Goal: Task Accomplishment & Management: Complete application form

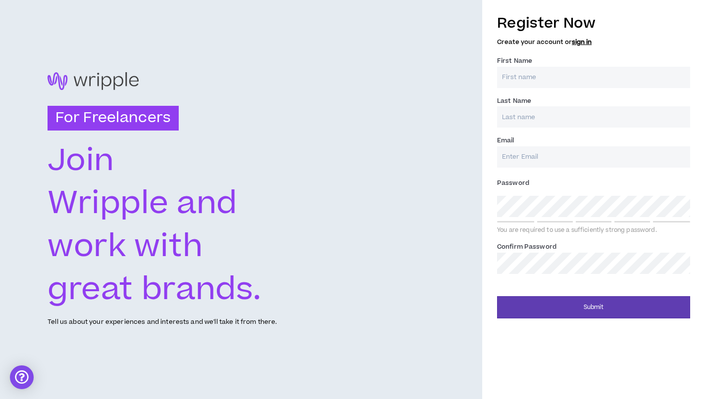
click at [681, 76] on input "First Name *" at bounding box center [593, 77] width 193 height 21
type input "[PERSON_NAME]"
type input "Short"
type input "[PERSON_NAME][EMAIL_ADDRESS][DOMAIN_NAME]"
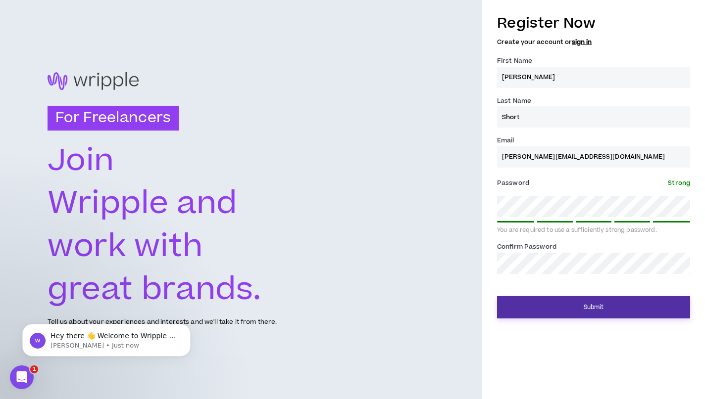
click at [599, 304] on button "Submit" at bounding box center [593, 307] width 193 height 22
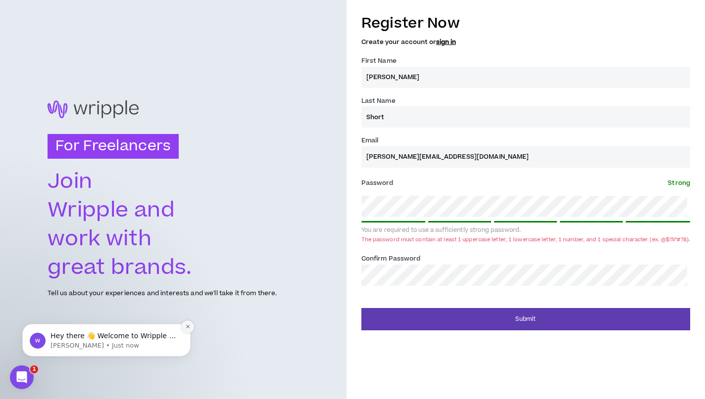
click at [187, 326] on icon "Dismiss notification" at bounding box center [187, 326] width 5 height 5
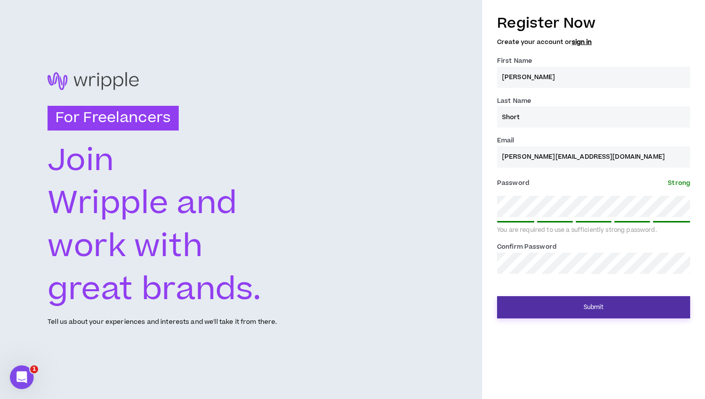
click at [594, 308] on button "Submit" at bounding box center [593, 307] width 193 height 22
click at [587, 302] on button "Submit" at bounding box center [593, 307] width 193 height 22
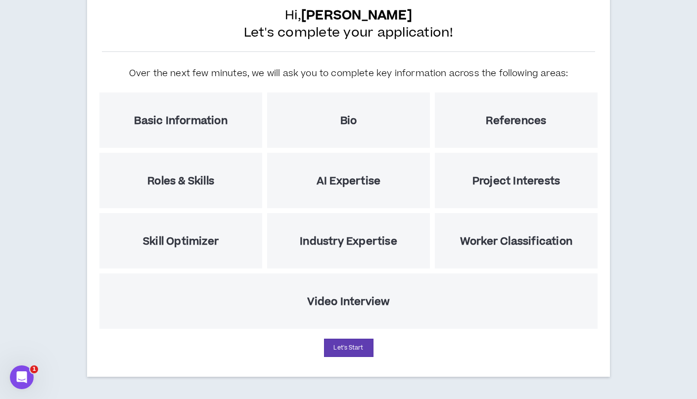
scroll to position [65, 0]
click at [350, 350] on button "Let's Start" at bounding box center [348, 348] width 49 height 18
select select "US"
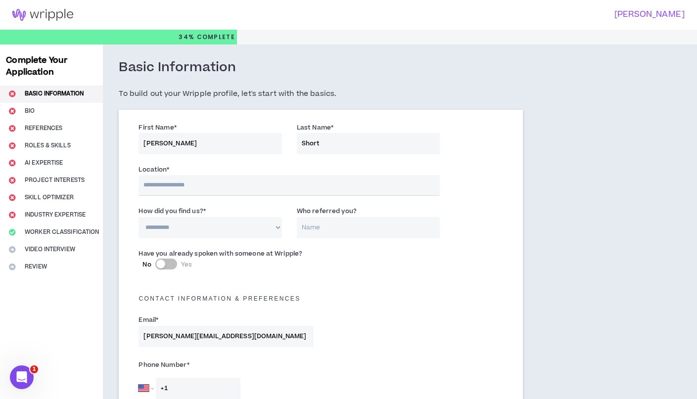
click at [209, 182] on input "text" at bounding box center [289, 185] width 301 height 21
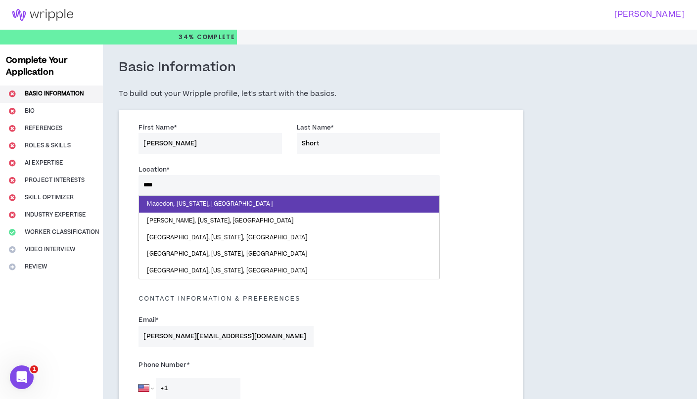
type input "*****"
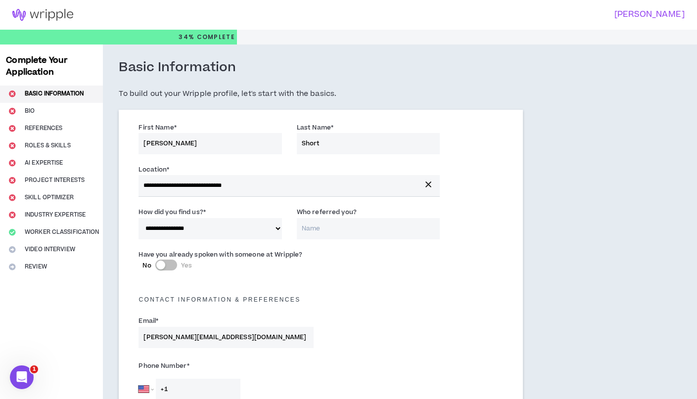
select select "*"
click at [328, 233] on input "Who referred you?" at bounding box center [368, 228] width 143 height 21
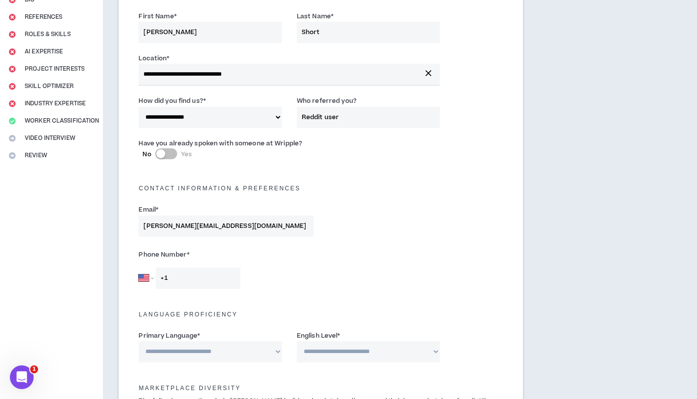
scroll to position [126, 0]
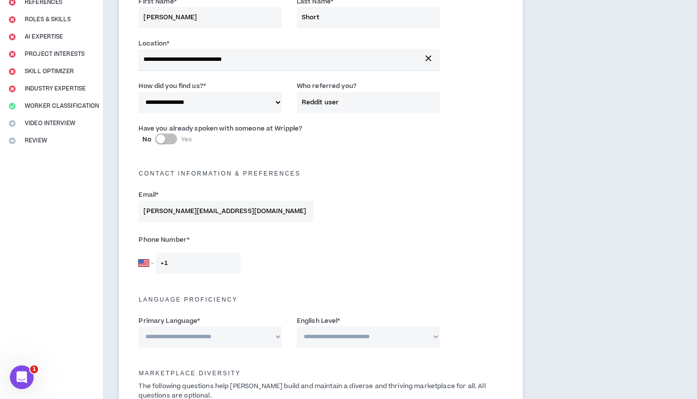
type input "Reddit user"
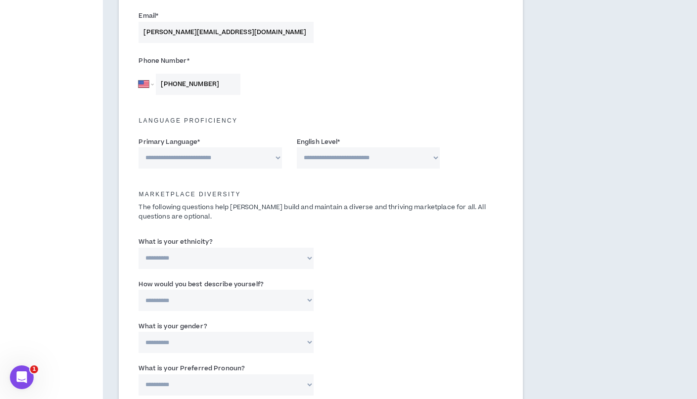
scroll to position [318, 0]
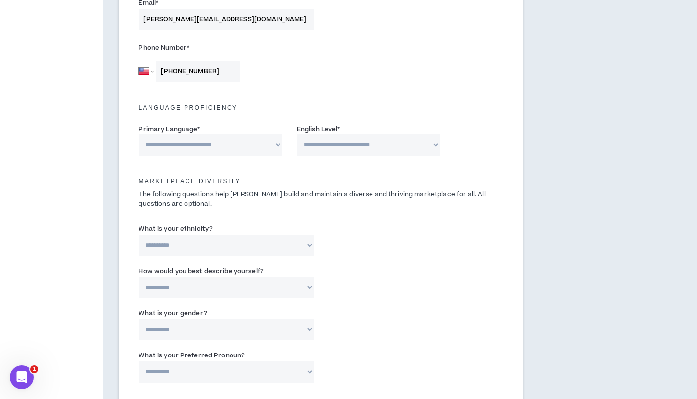
type input "[PHONE_NUMBER]"
select select "*******"
select select "*"
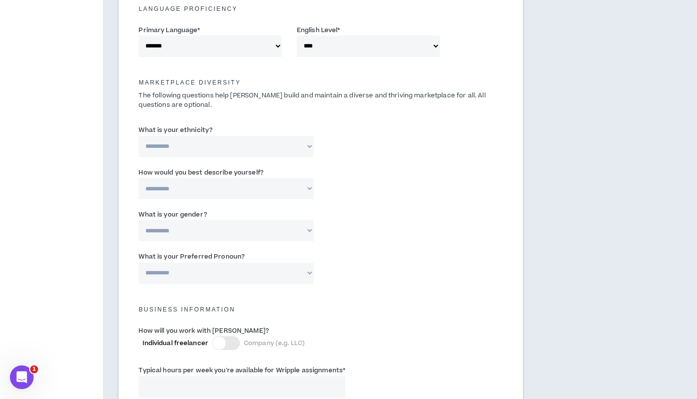
scroll to position [419, 0]
click at [259, 107] on div "Marketplace Diversity The following questions help [PERSON_NAME] build and main…" at bounding box center [321, 89] width 380 height 48
select select "**********"
select select "*****"
select select "***"
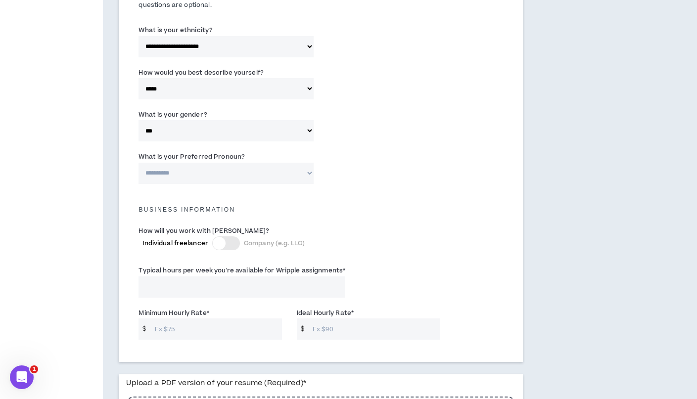
scroll to position [532, 0]
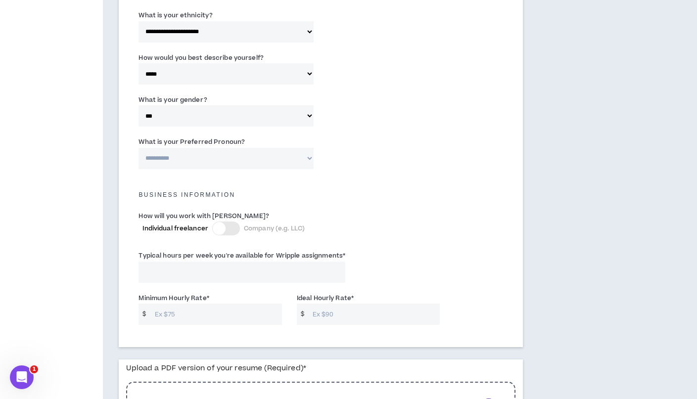
select select "**********"
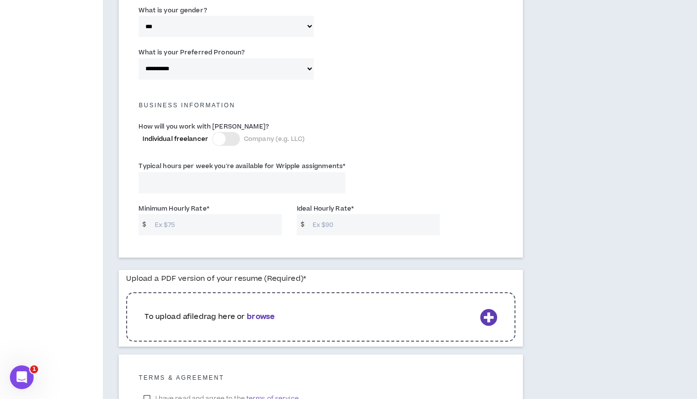
scroll to position [627, 0]
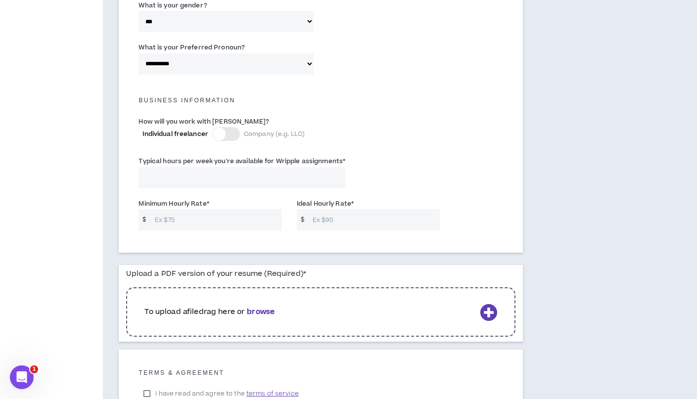
click at [205, 177] on input "Typical hours per week you're available for Wripple assignments *" at bounding box center [242, 177] width 207 height 21
type input "40"
click at [193, 216] on input "Minimum Hourly Rate *" at bounding box center [216, 219] width 132 height 21
type input "30"
click at [339, 213] on input "Ideal Hourly Rate *" at bounding box center [374, 219] width 132 height 21
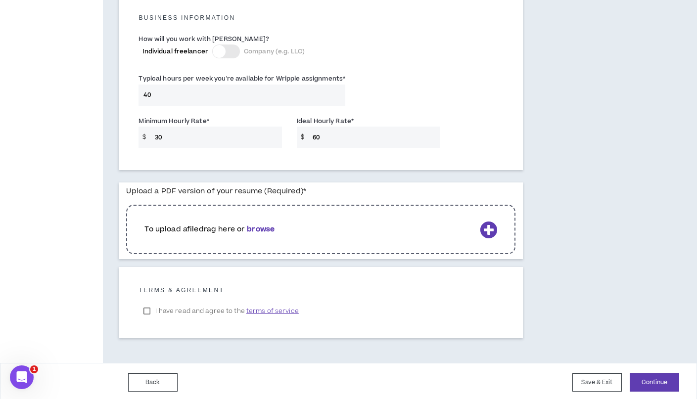
type input "60"
click at [268, 224] on b "browse" at bounding box center [261, 229] width 28 height 10
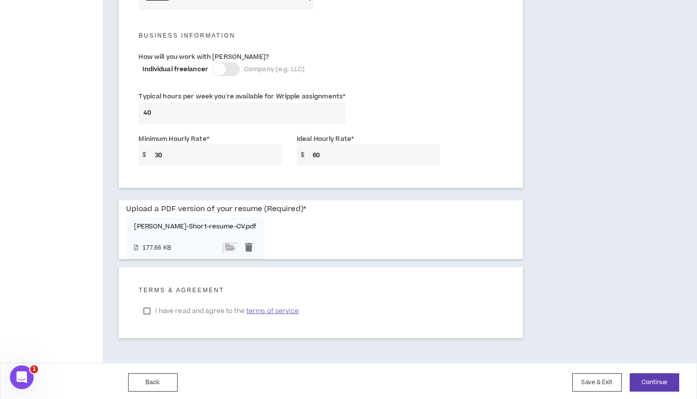
scroll to position [691, 0]
click at [146, 312] on label "I have read and agree to the terms of service" at bounding box center [221, 311] width 165 height 15
click at [662, 381] on button "Continue" at bounding box center [654, 383] width 49 height 18
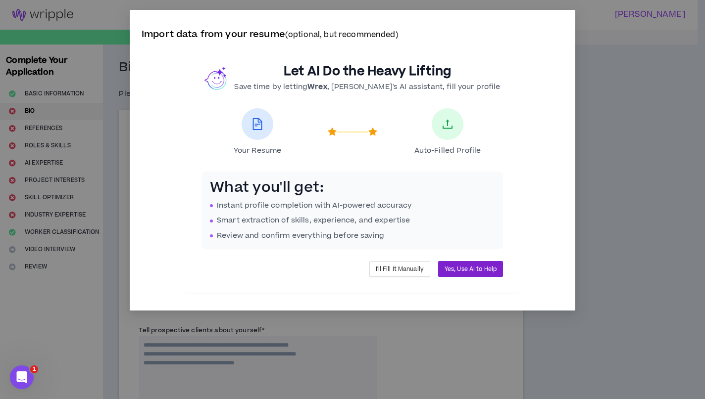
click at [467, 268] on span "Yes, Use AI to Help" at bounding box center [470, 269] width 52 height 9
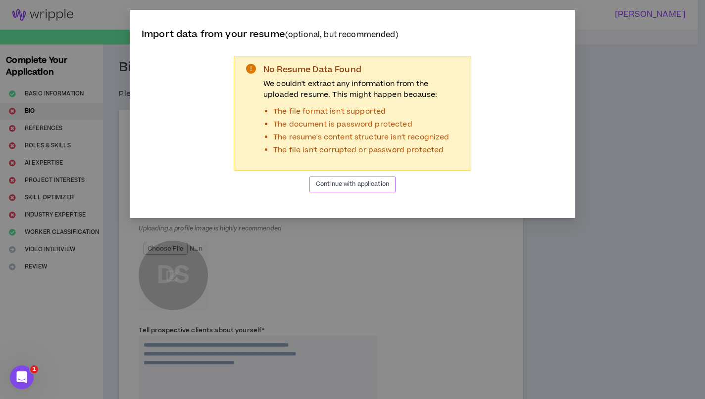
click at [351, 187] on span "Continue with application" at bounding box center [352, 184] width 73 height 9
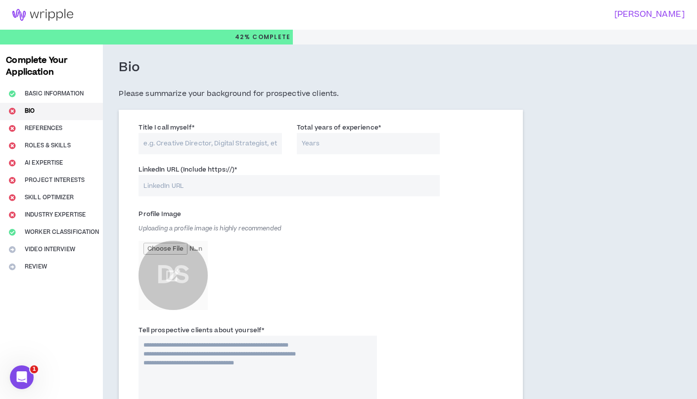
click at [203, 143] on input "Title I call myself *" at bounding box center [210, 143] width 143 height 21
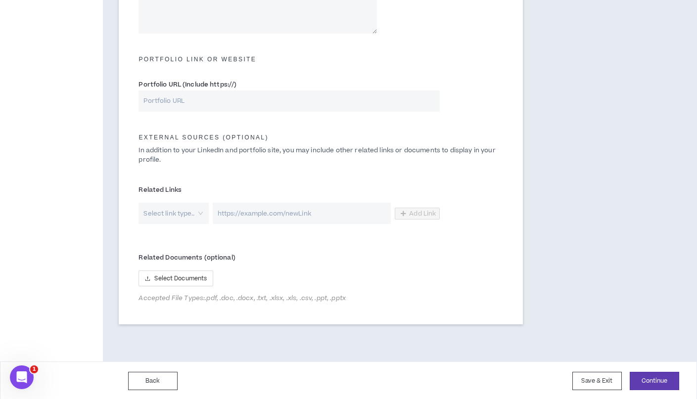
scroll to position [419, 0]
click at [168, 380] on button "Back" at bounding box center [152, 382] width 49 height 18
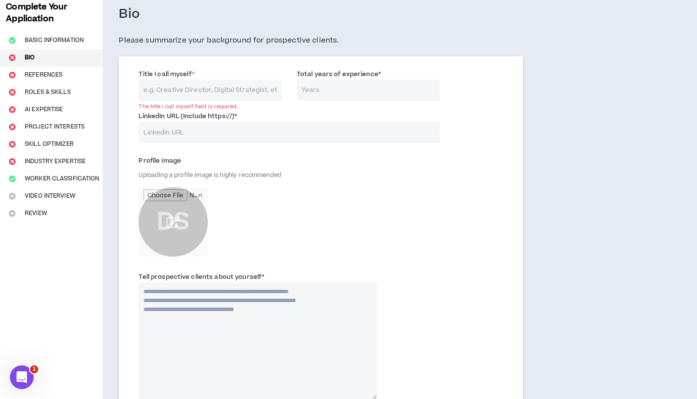
select select "*"
select select "US"
select select "*******"
select select "*"
select select "**********"
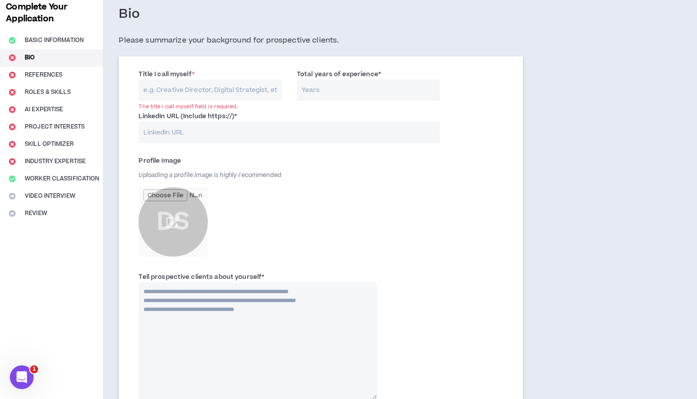
select select "*****"
select select "***"
select select "**********"
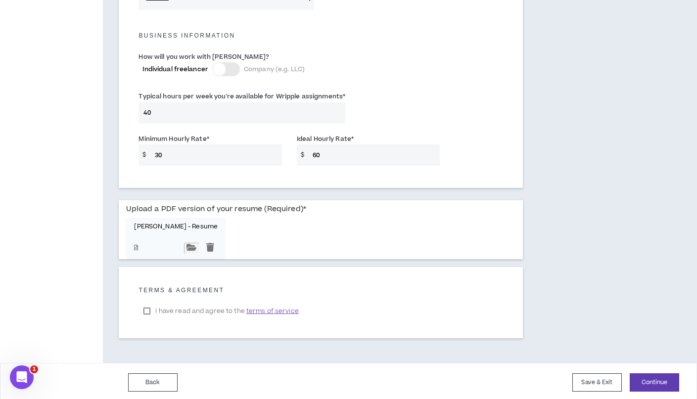
scroll to position [691, 0]
click at [190, 245] on input "file" at bounding box center [191, 249] width 15 height 11
click at [188, 245] on input "file" at bounding box center [191, 249] width 15 height 11
click at [143, 227] on p "[PERSON_NAME] - Resume" at bounding box center [176, 227] width 84 height 7
click at [203, 245] on div at bounding box center [210, 249] width 15 height 11
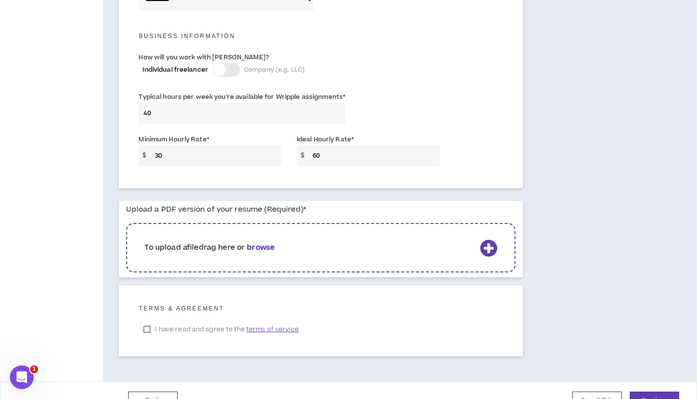
click at [261, 245] on b "browse" at bounding box center [261, 248] width 28 height 10
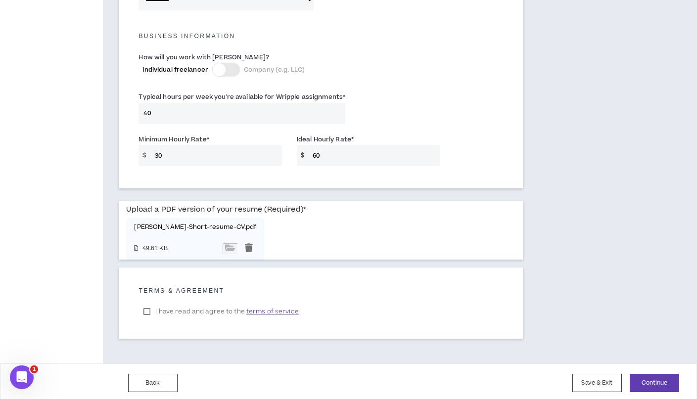
click at [309, 208] on div "Upload a PDF version of your resume (Required) * [PERSON_NAME]-resume-CV.pdf 49…" at bounding box center [321, 230] width 390 height 59
click at [652, 381] on button "Continue" at bounding box center [654, 383] width 49 height 18
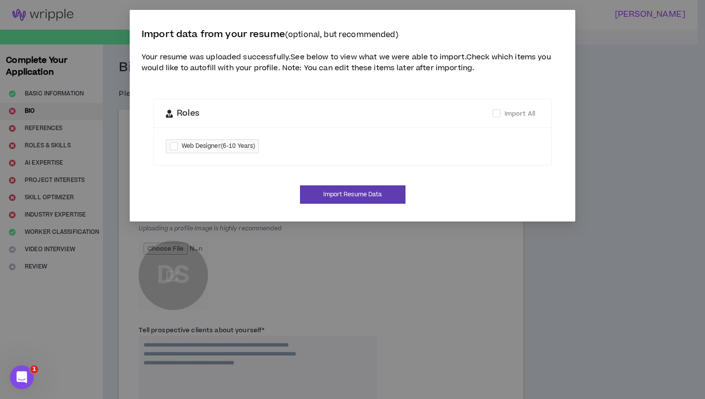
click at [174, 141] on div at bounding box center [176, 146] width 12 height 11
checkbox input "****"
click at [348, 188] on button "Import Resume Data" at bounding box center [352, 195] width 105 height 18
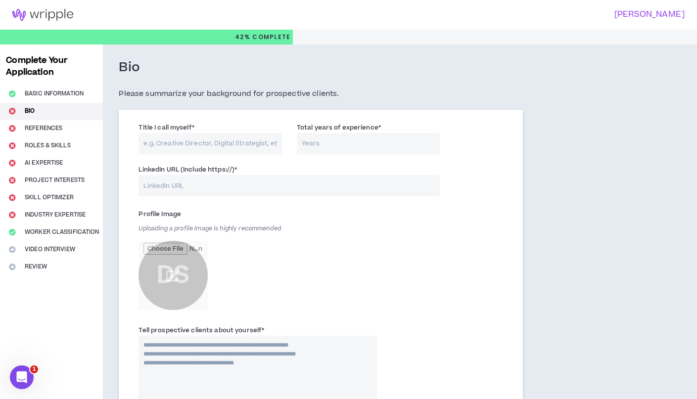
click at [209, 179] on input "LinkedIn URL (Include https://) *" at bounding box center [289, 185] width 301 height 21
click at [173, 264] on input "file" at bounding box center [173, 275] width 69 height 69
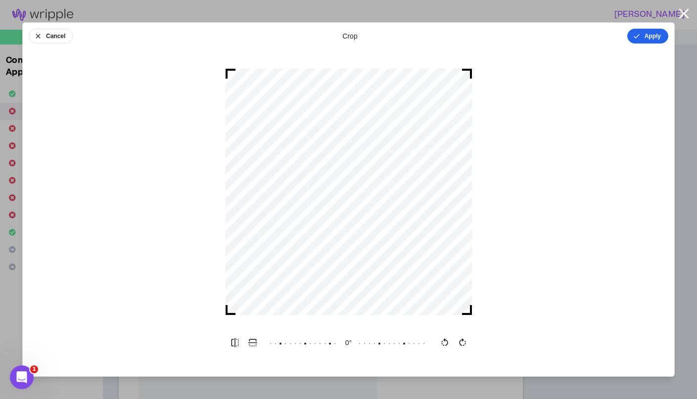
click at [649, 39] on button "Apply" at bounding box center [648, 36] width 41 height 15
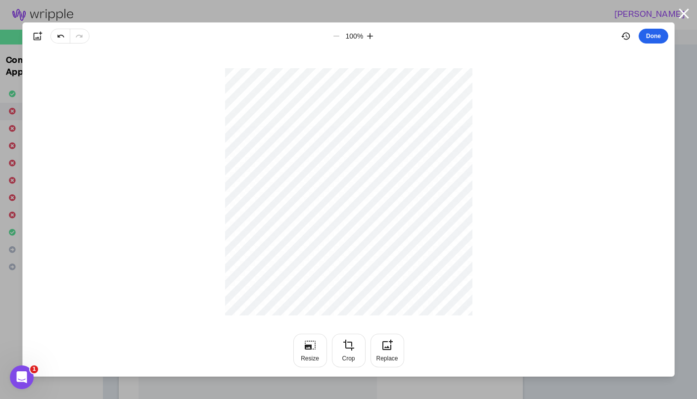
click at [652, 39] on button "Done" at bounding box center [654, 36] width 30 height 15
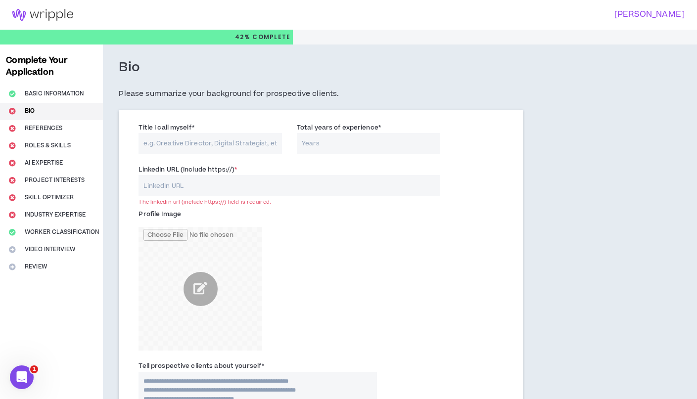
click at [234, 148] on input "Title I call myself *" at bounding box center [210, 143] width 143 height 21
type input "Pro Website Developer"
click at [329, 145] on input "Total years of experience *" at bounding box center [368, 143] width 143 height 21
type input "11"
click at [215, 185] on input "LinkedIn URL (Include https://) *" at bounding box center [289, 185] width 301 height 21
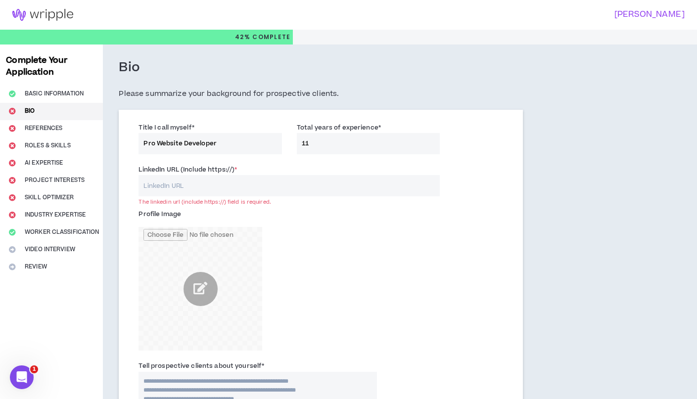
paste input "https://www.linkedin.com/in/derekjshort/"
type input "https://www.linkedin.com/in/derekjshort/"
click at [324, 139] on input "11" at bounding box center [368, 143] width 143 height 21
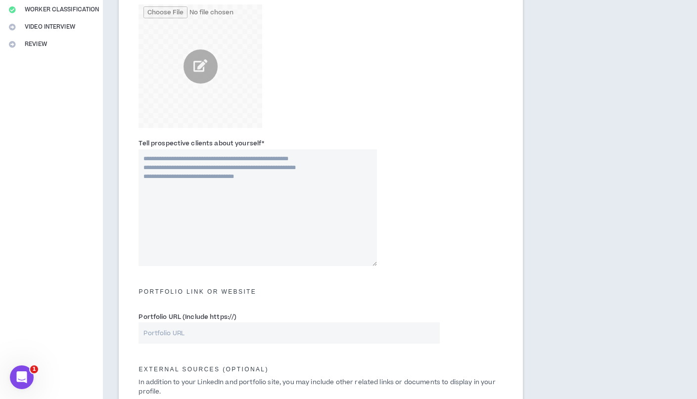
scroll to position [226, 0]
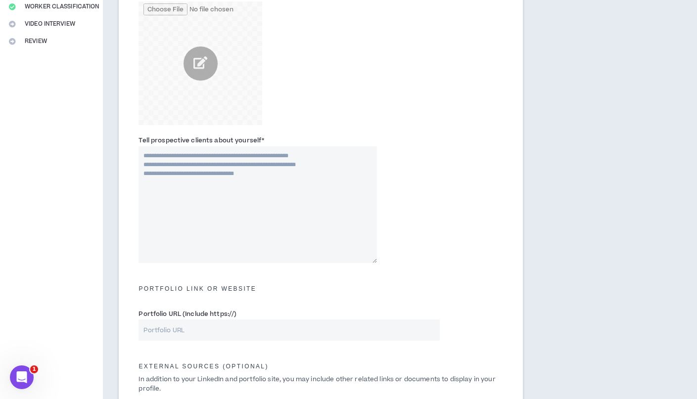
click at [280, 179] on textarea "Tell prospective clients about yourself *" at bounding box center [258, 205] width 238 height 117
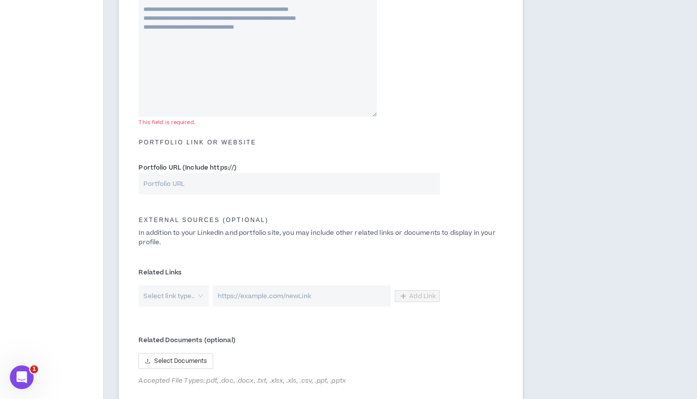
scroll to position [383, 0]
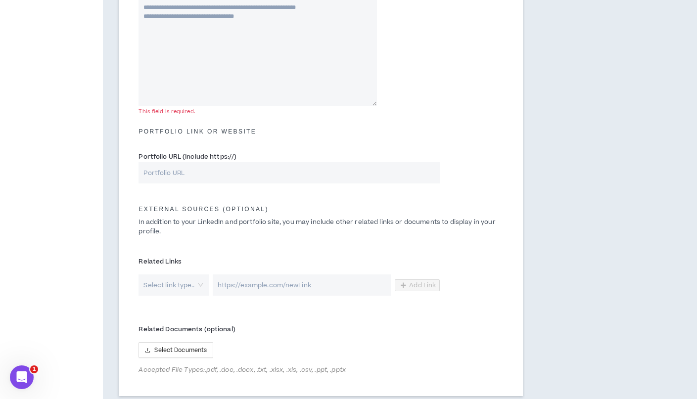
click at [212, 163] on input "Portfolio URL (Include https://)" at bounding box center [289, 172] width 301 height 21
paste input "derekswebsitesandmore.com"
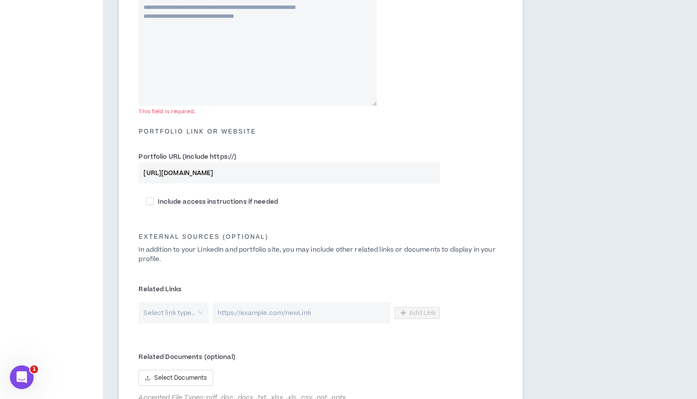
type input "https://derekswebsitesandmore.com"
click at [192, 310] on input "search" at bounding box center [170, 312] width 52 height 21
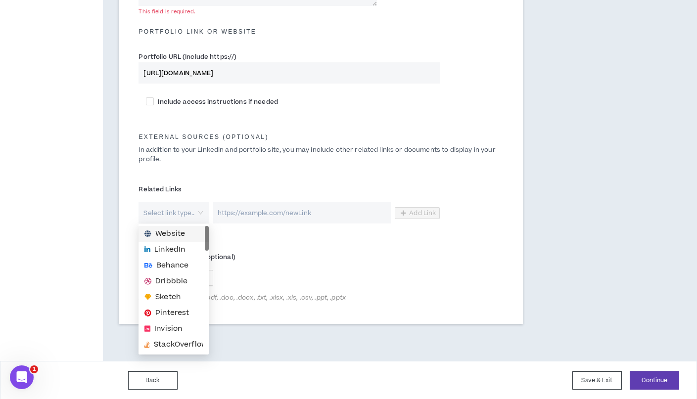
scroll to position [483, 0]
click at [275, 76] on input "https://derekswebsitesandmore.com" at bounding box center [289, 73] width 301 height 21
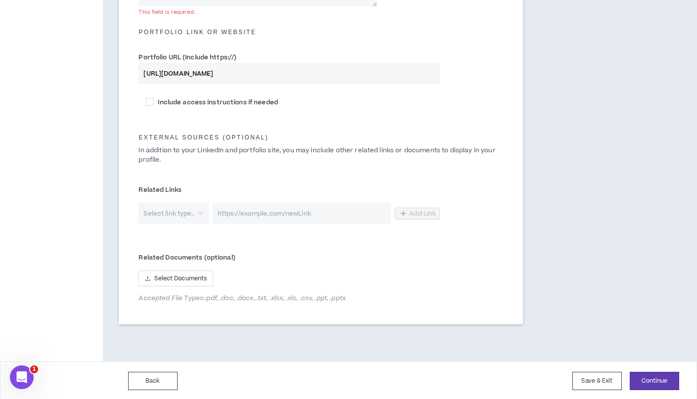
click at [256, 71] on input "https://derekswebsitesandmore.com" at bounding box center [289, 73] width 301 height 21
paste input "https://derekswebsitesandmore.com/portfolio/website-portfolio.html"
type input "https://derekswebsitesandmore.com/portfolio/website-portfolio.html"
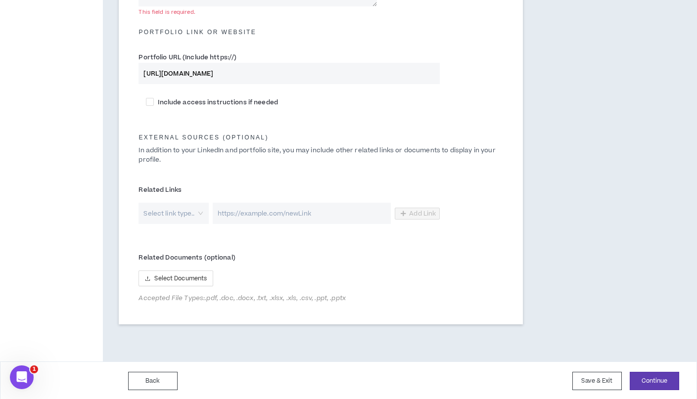
click at [169, 208] on input "search" at bounding box center [170, 213] width 52 height 21
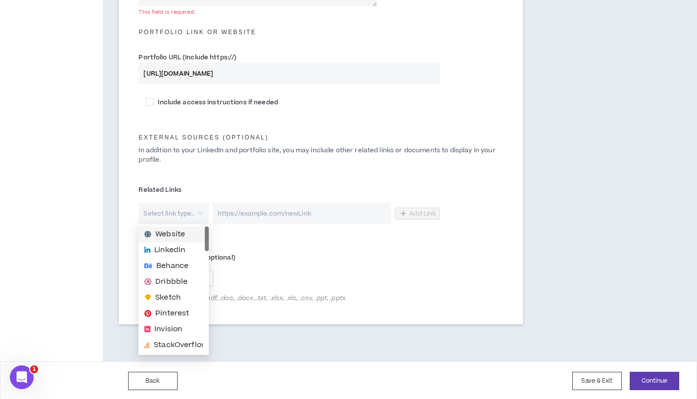
click at [179, 236] on span "Website" at bounding box center [170, 234] width 30 height 11
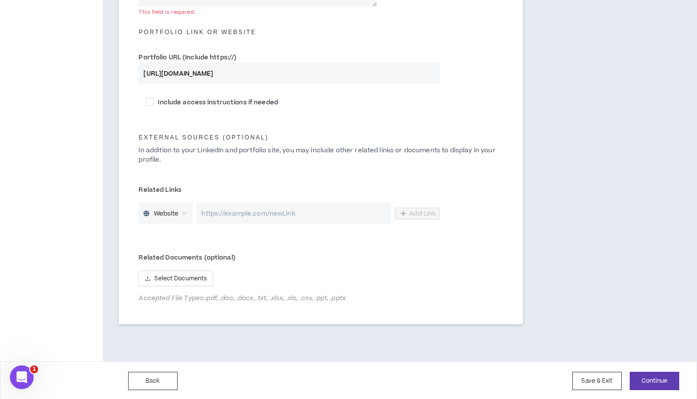
click at [284, 213] on input "url" at bounding box center [293, 213] width 195 height 21
paste input "https://derekswebsitesandmore.com/portfolio/website-portfolio.html"
type input "https://derekswebsitesandmore.com"
click at [417, 215] on span "Add Link" at bounding box center [422, 214] width 27 height 8
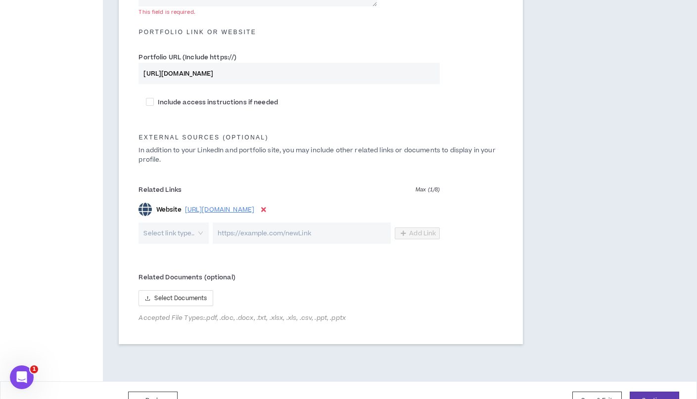
click at [186, 236] on input "search" at bounding box center [170, 233] width 52 height 21
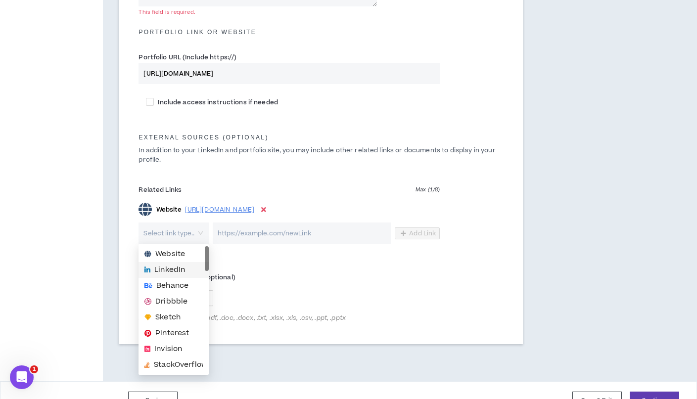
click at [173, 268] on span "LinkedIn" at bounding box center [169, 270] width 31 height 11
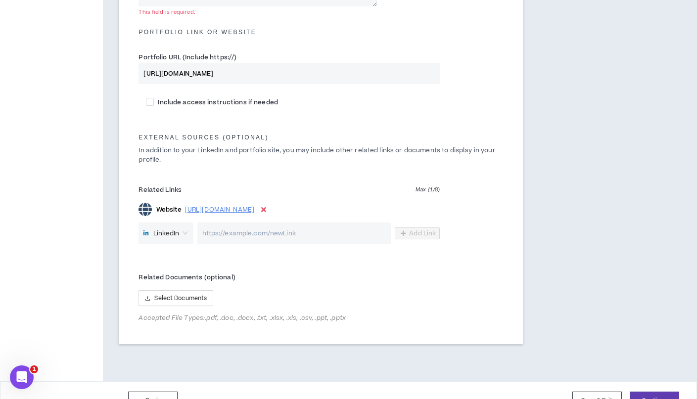
click at [251, 230] on input "url" at bounding box center [294, 233] width 194 height 21
paste input "https://www.linkedin.com/company/dereks-websites-and-more"
type input "https://www.linkedin.com/company/dereks-websites-and-more"
click at [419, 230] on span "Add Link" at bounding box center [422, 234] width 27 height 8
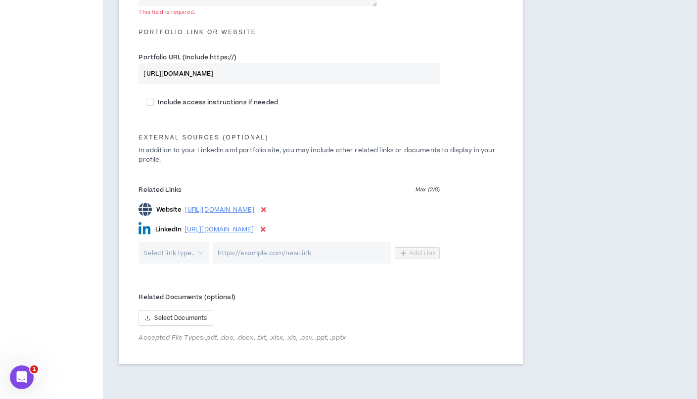
click at [188, 252] on input "search" at bounding box center [170, 253] width 52 height 21
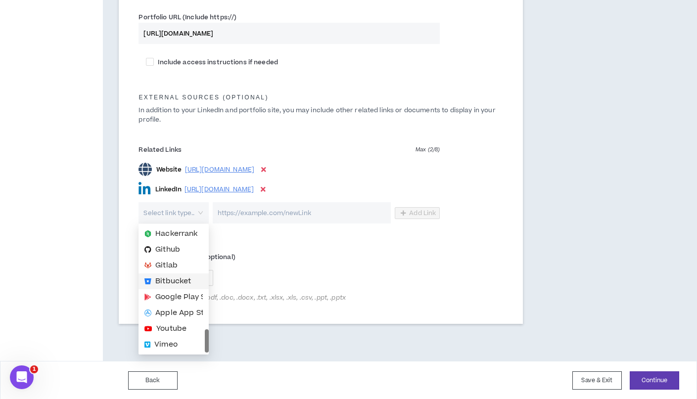
scroll to position [522, 0]
click at [176, 328] on span "Youtube" at bounding box center [171, 329] width 30 height 11
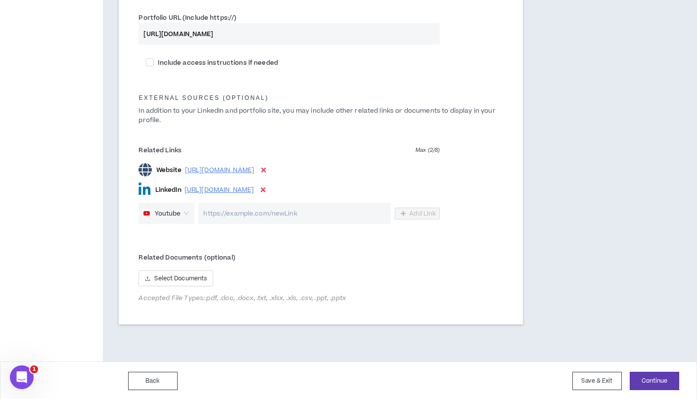
click at [236, 216] on input "url" at bounding box center [294, 213] width 193 height 21
paste input "https://www.youtube.com/channel/UCDg6rKQeqheMCihSs8NM_TQ"
type input "https://www.youtube.com/channel/UCDg6rKQeqheMCihSs8NM_TQ"
click at [196, 274] on span "Select Documents" at bounding box center [180, 278] width 52 height 9
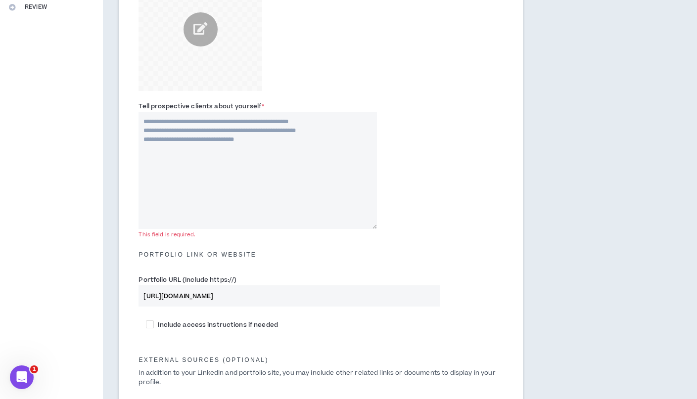
scroll to position [258, 0]
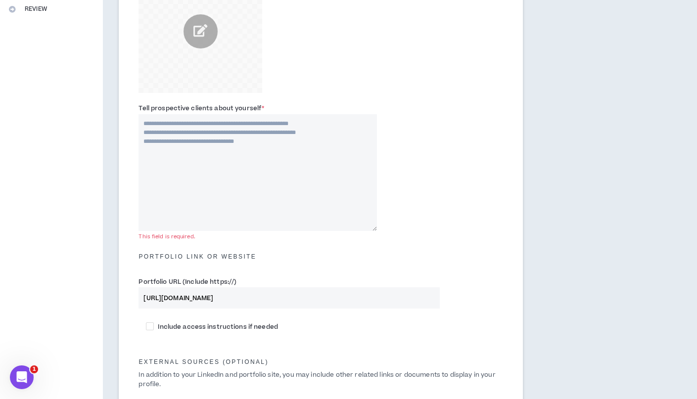
click at [229, 150] on textarea "Tell prospective clients about yourself *" at bounding box center [258, 172] width 238 height 117
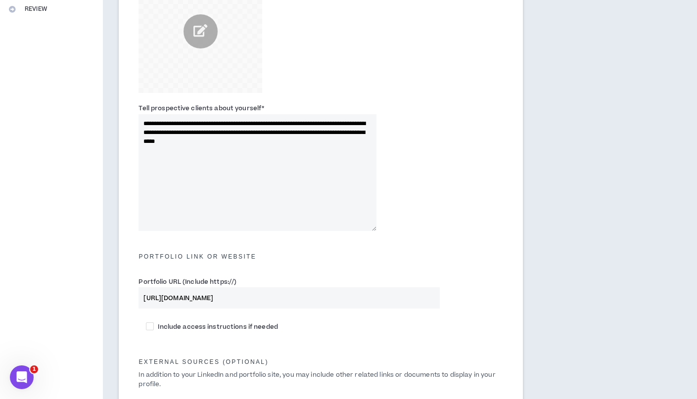
click at [264, 143] on textarea "**********" at bounding box center [258, 172] width 238 height 117
click at [336, 139] on textarea "**********" at bounding box center [258, 172] width 238 height 117
click at [363, 142] on textarea "**********" at bounding box center [258, 172] width 238 height 117
click at [336, 141] on textarea "**********" at bounding box center [258, 172] width 238 height 117
click at [316, 157] on textarea "**********" at bounding box center [258, 172] width 238 height 117
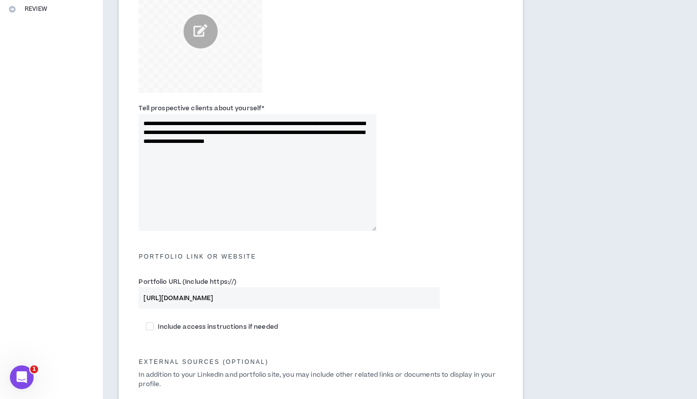
click at [303, 155] on textarea "**********" at bounding box center [258, 172] width 238 height 117
click at [283, 140] on textarea "**********" at bounding box center [258, 172] width 238 height 117
click at [274, 151] on textarea "**********" at bounding box center [258, 172] width 238 height 117
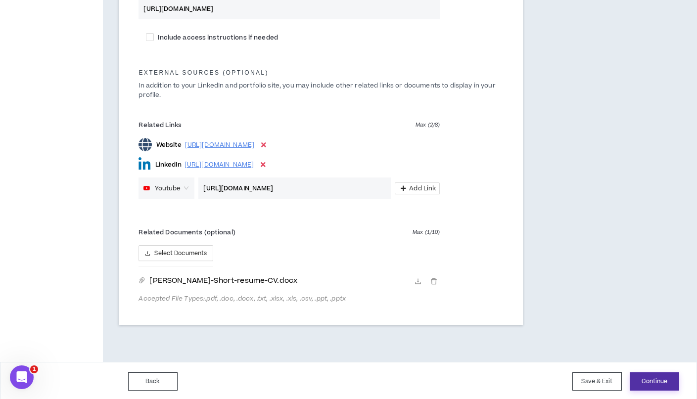
type textarea "**********"
click at [644, 379] on button "Continue" at bounding box center [654, 382] width 49 height 18
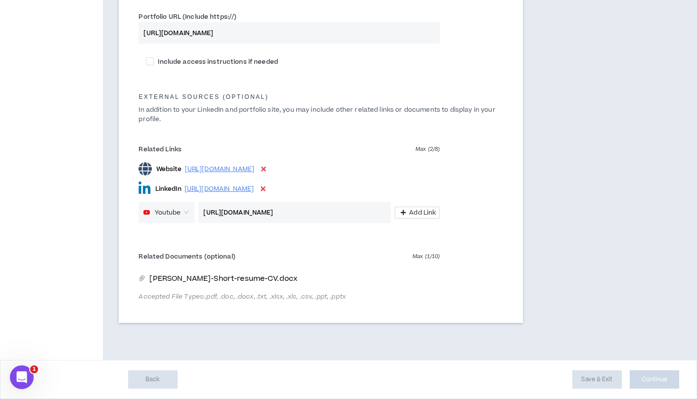
scroll to position [521, 0]
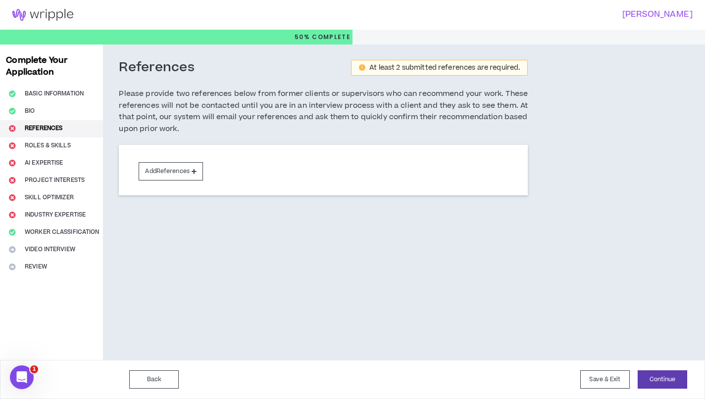
click at [438, 232] on div "References At least 2 submitted references are required. Please provide two ref…" at bounding box center [323, 145] width 441 height 200
click at [191, 173] on button "Add References" at bounding box center [171, 171] width 64 height 18
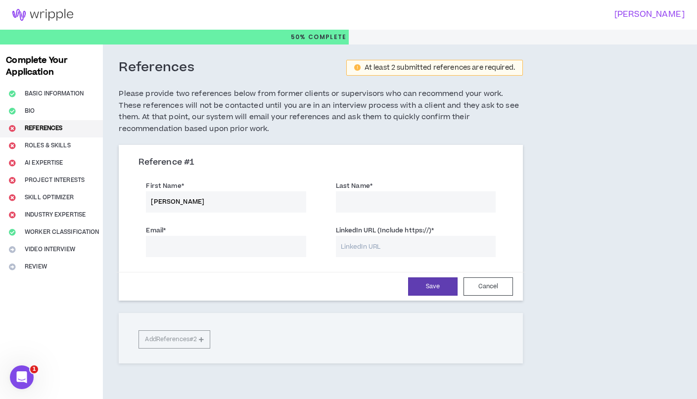
type input "Adrienne"
type input "LaMora"
click at [371, 245] on input "LinkedIn URL (Include https://) *" at bounding box center [416, 246] width 160 height 21
paste input "https://www.linkedin.com/in/adrienne-lamora-b3847422/"
type input "https://www.linkedin.com/in/adrienne-lamora-b3847422/"
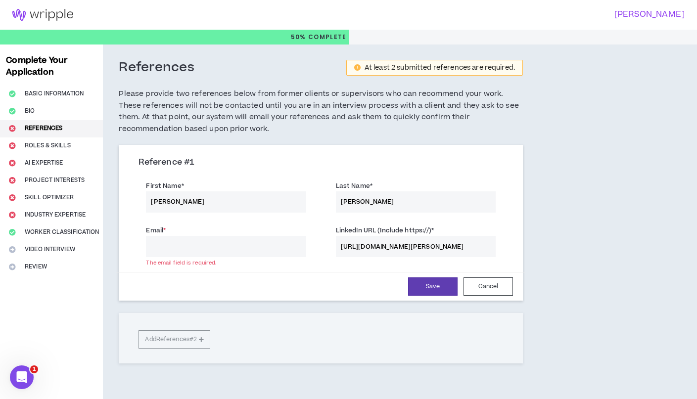
click at [224, 246] on input "Email *" at bounding box center [226, 246] width 160 height 21
paste input "adrienne.lamora@gmail.com"
type input "adrienne.lamora@gmail.com"
click at [436, 281] on button "Save" at bounding box center [432, 287] width 49 height 18
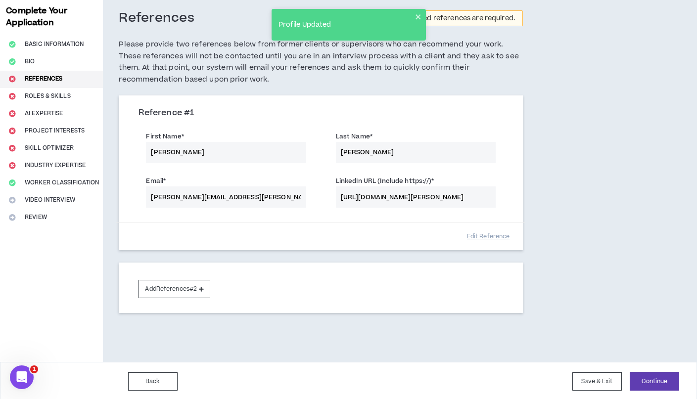
scroll to position [49, 0]
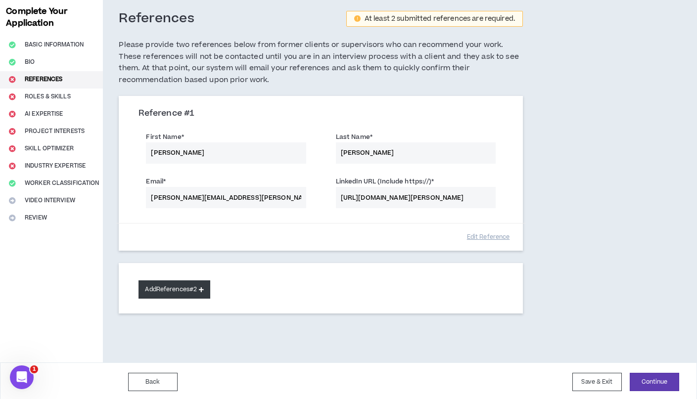
click at [200, 283] on button "Add References #2" at bounding box center [175, 290] width 72 height 18
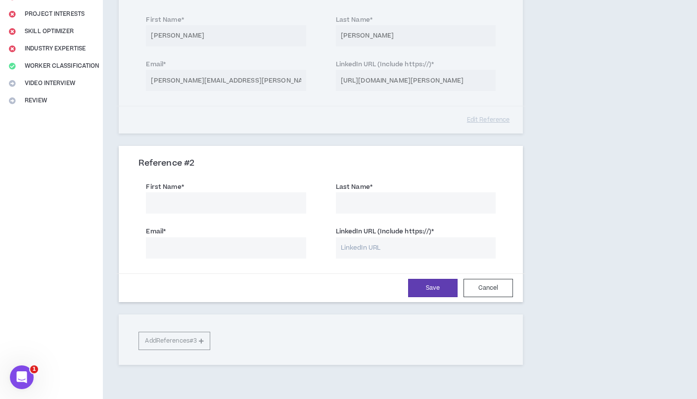
scroll to position [171, 0]
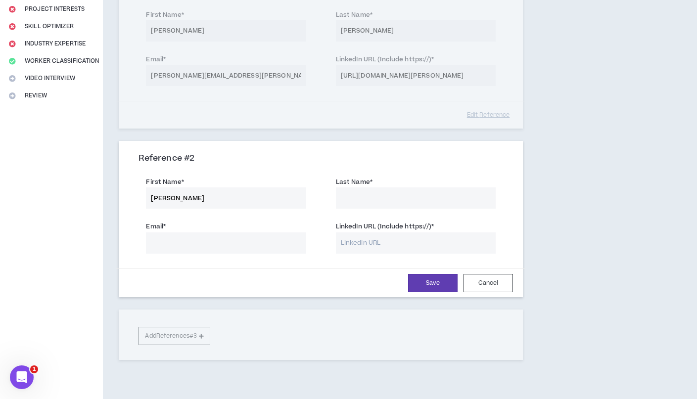
type input "Warren"
type input "Miller"
click at [382, 235] on input "LinkedIn URL (Include https://) *" at bounding box center [416, 243] width 160 height 21
paste input "https://www.linkedin.com/in/meetwarrenmiller/"
type input "https://www.linkedin.com/in/meetwarrenmiller/"
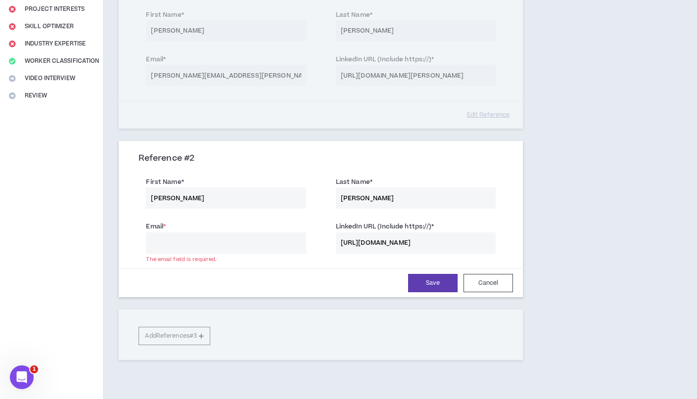
paste input "warrenmiller1@gmail.com"
type input "warrenmiller1@gmail.com"
click at [427, 277] on button "Save" at bounding box center [432, 283] width 49 height 18
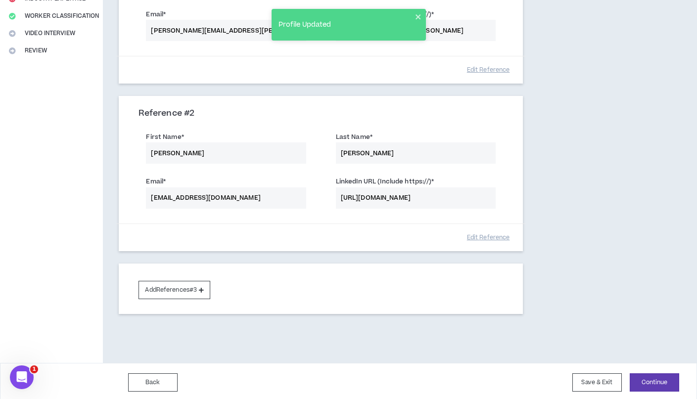
scroll to position [216, 0]
click at [656, 381] on button "Continue" at bounding box center [654, 383] width 49 height 18
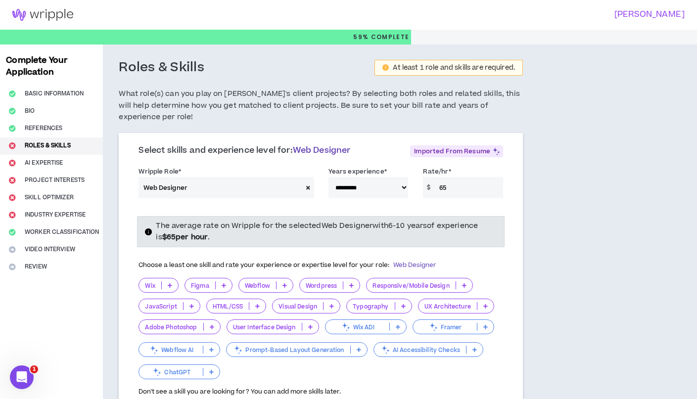
click at [270, 148] on span "Select skills and experience level for: Web Designer" at bounding box center [245, 151] width 212 height 12
select select "***"
click at [252, 158] on div "Select skills and experience level for: Web Designer" at bounding box center [275, 155] width 272 height 18
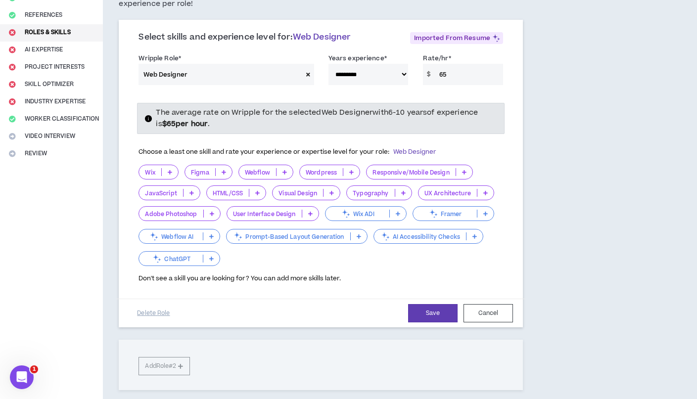
scroll to position [116, 0]
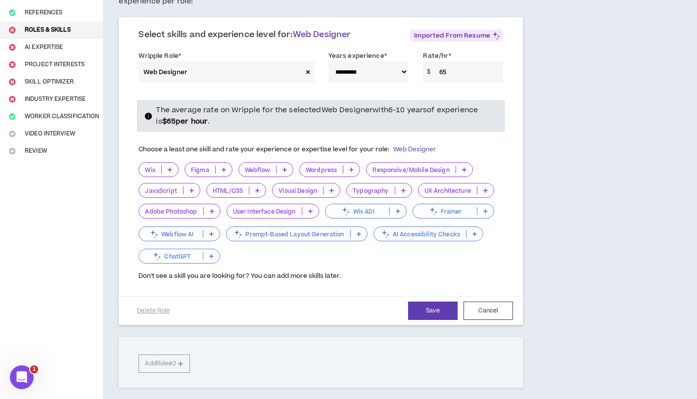
click at [349, 167] on icon at bounding box center [351, 169] width 4 height 5
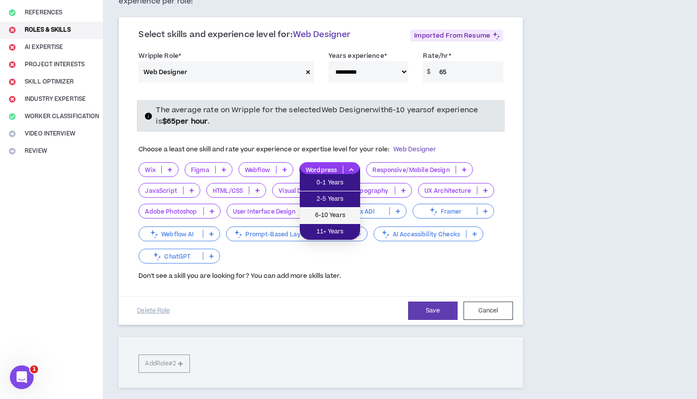
click at [334, 212] on span "6-10 Years" at bounding box center [330, 215] width 49 height 11
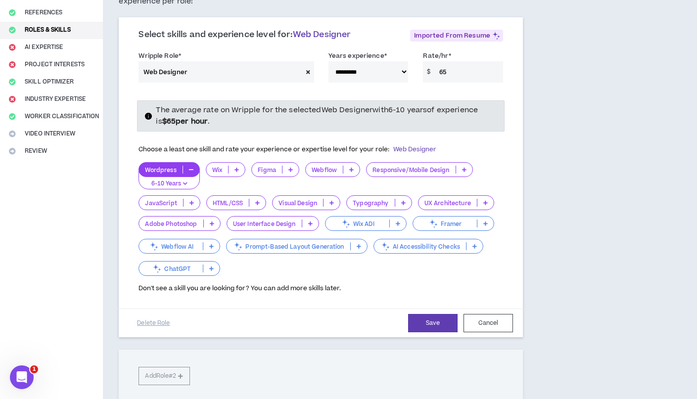
click at [237, 167] on icon at bounding box center [237, 169] width 4 height 5
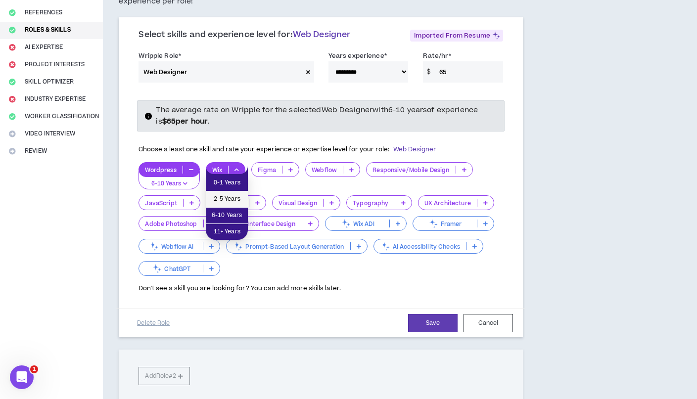
click at [231, 198] on span "2-5 Years" at bounding box center [227, 199] width 30 height 11
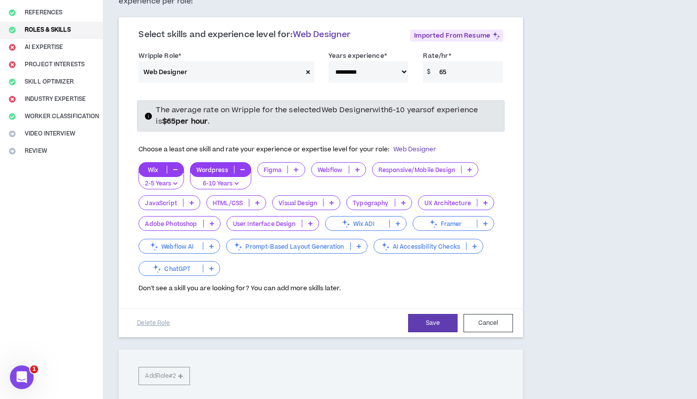
click at [472, 169] on p at bounding box center [470, 170] width 16 height 8
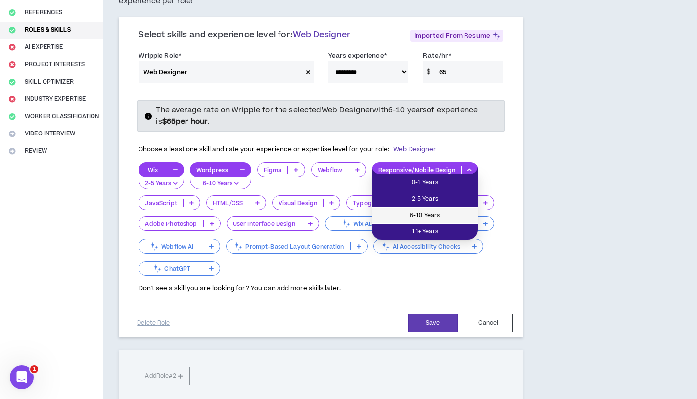
click at [426, 216] on span "6-10 Years" at bounding box center [425, 215] width 94 height 11
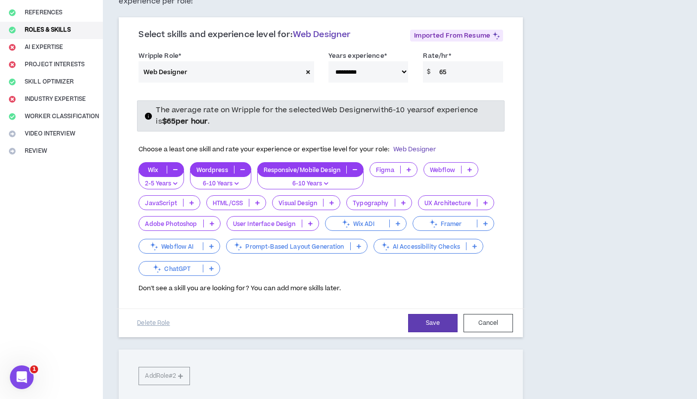
click at [311, 183] on p "6-10 Years" at bounding box center [311, 184] width 94 height 9
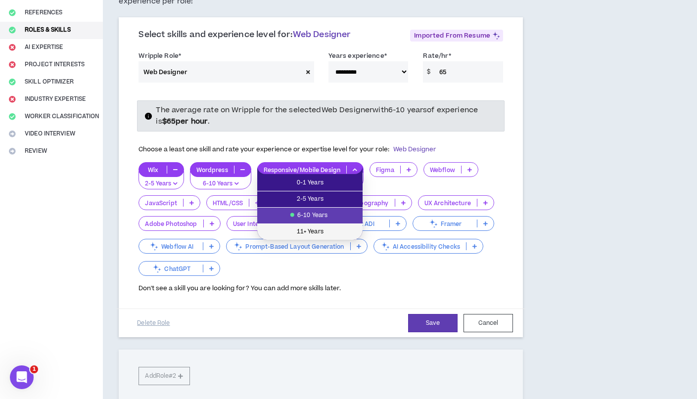
click at [308, 230] on span "11+ Years" at bounding box center [310, 232] width 94 height 11
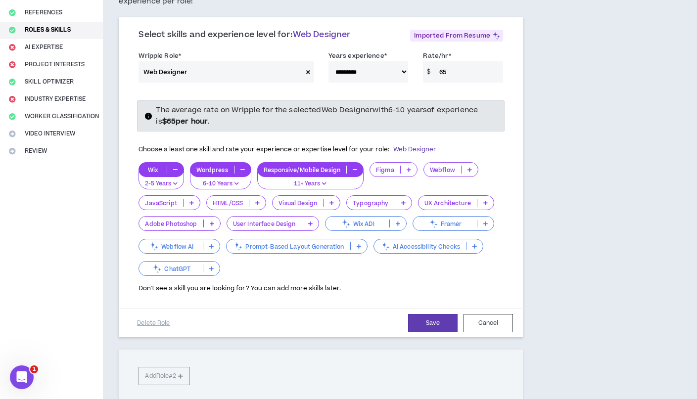
click at [256, 200] on icon at bounding box center [257, 202] width 4 height 5
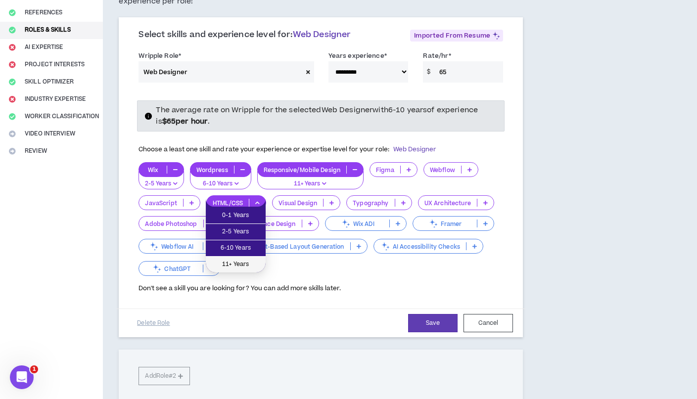
click at [254, 261] on span "11+ Years" at bounding box center [236, 264] width 48 height 11
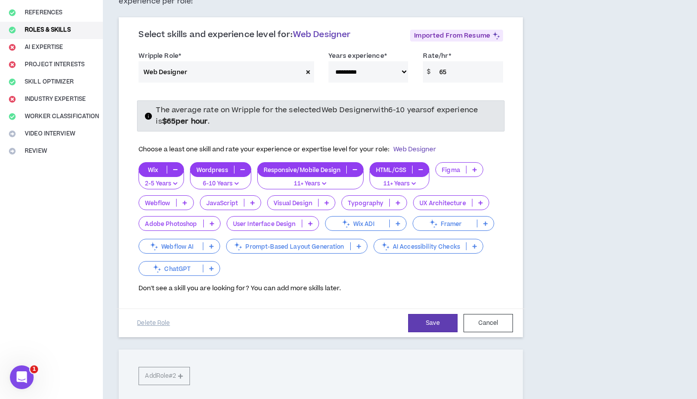
click at [309, 221] on icon at bounding box center [310, 223] width 4 height 5
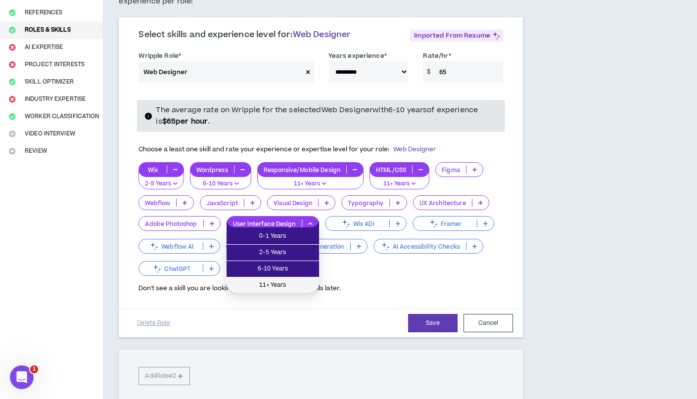
click at [274, 283] on span "11+ Years" at bounding box center [273, 285] width 81 height 11
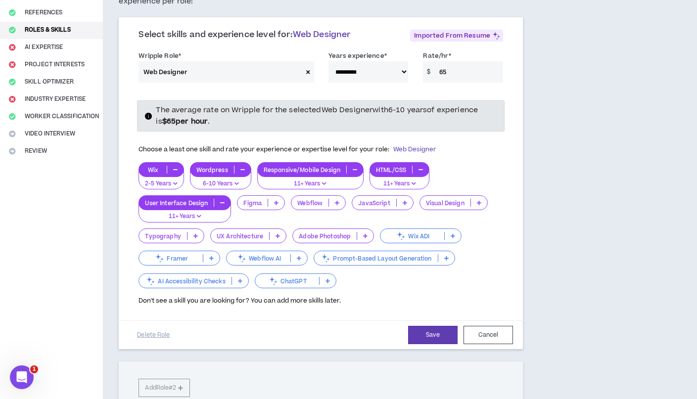
click at [365, 234] on icon at bounding box center [365, 236] width 4 height 5
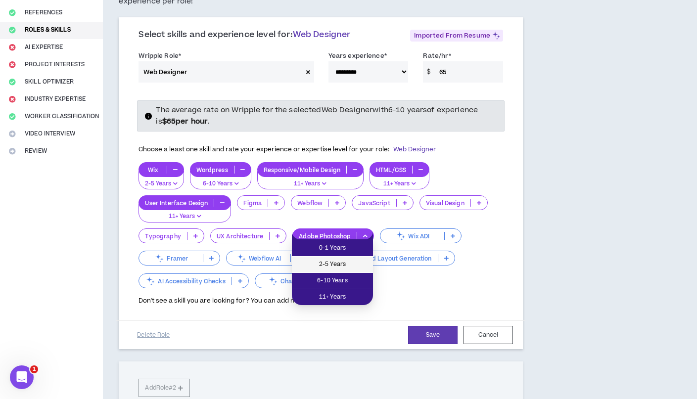
click at [335, 266] on span "2-5 Years" at bounding box center [332, 264] width 69 height 11
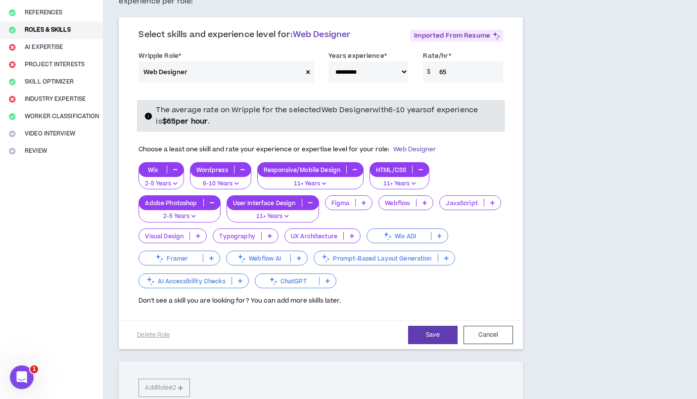
click at [328, 279] on icon at bounding box center [328, 281] width 4 height 5
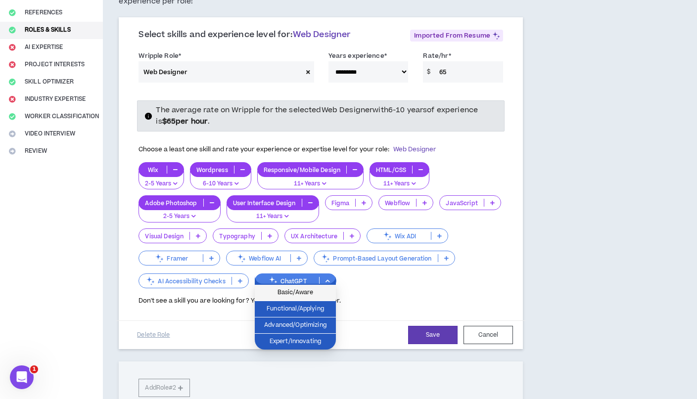
click at [299, 294] on span "Basic/Aware" at bounding box center [295, 293] width 69 height 11
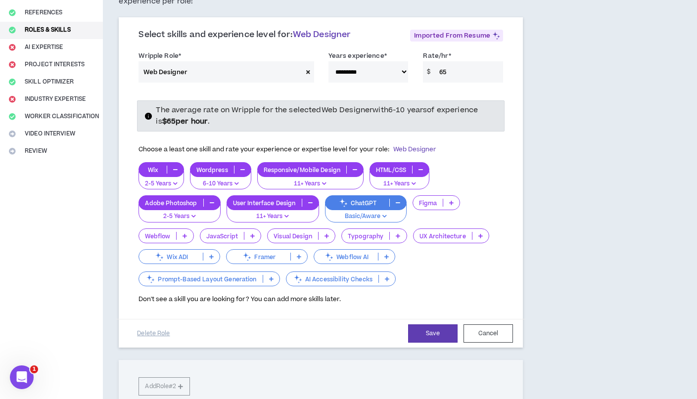
click at [377, 212] on p "Basic/Aware" at bounding box center [366, 216] width 69 height 9
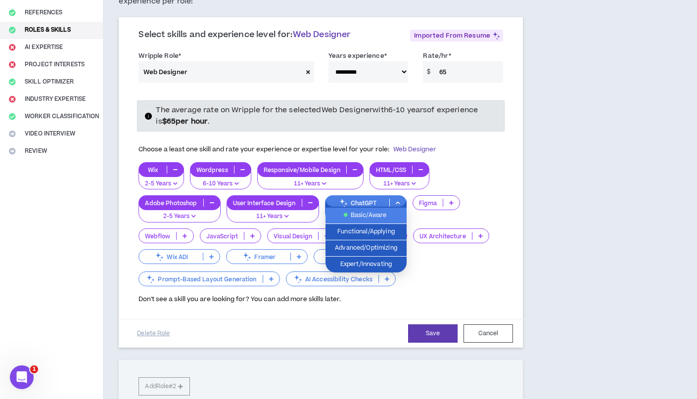
click at [380, 215] on span "Basic/Aware" at bounding box center [366, 215] width 69 height 11
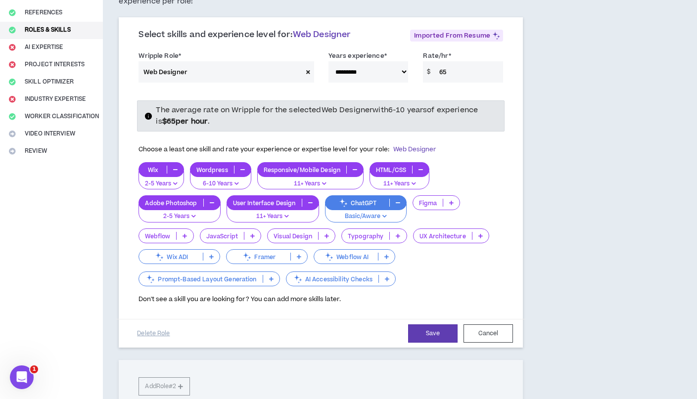
click at [389, 277] on icon at bounding box center [387, 279] width 4 height 5
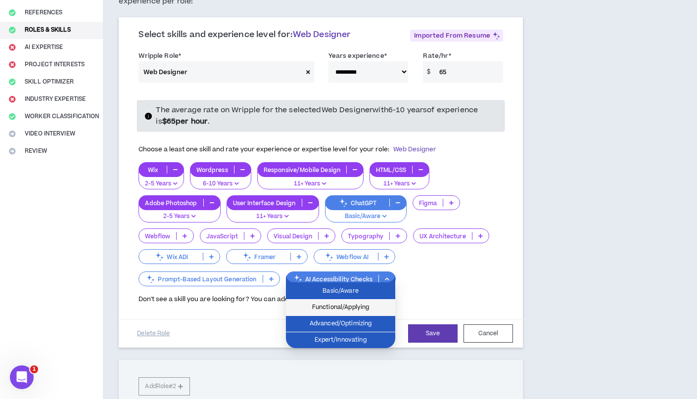
click at [344, 307] on span "Functional/Applying" at bounding box center [341, 307] width 98 height 11
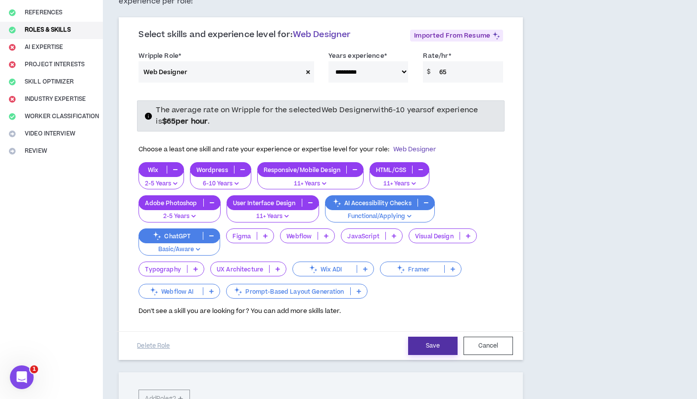
click at [445, 339] on button "Save" at bounding box center [432, 346] width 49 height 18
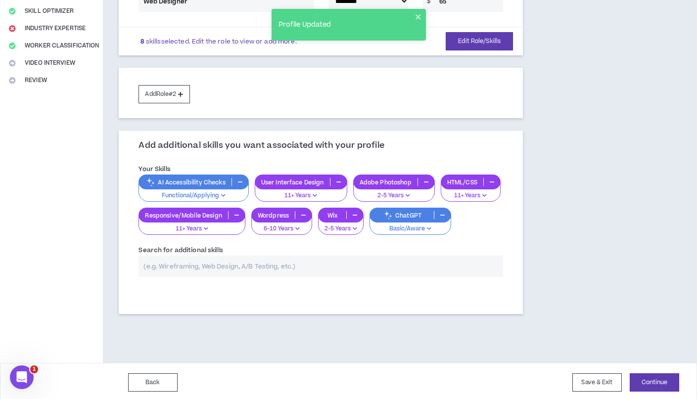
scroll to position [186, 0]
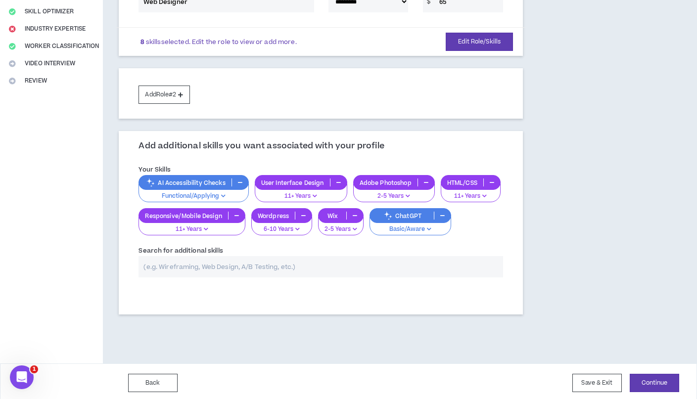
click at [234, 263] on input "text" at bounding box center [321, 266] width 365 height 21
type input "W"
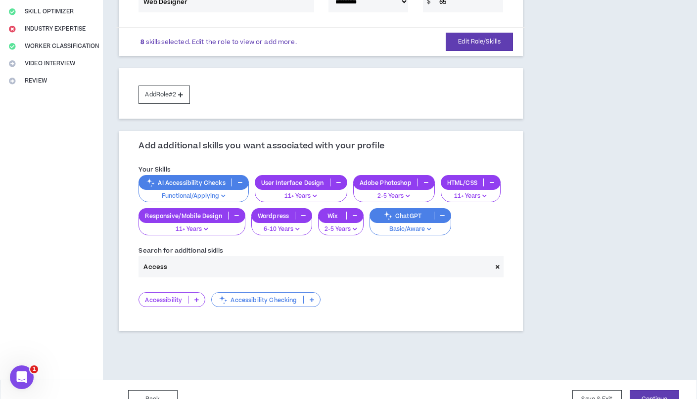
click at [198, 297] on icon at bounding box center [197, 299] width 4 height 5
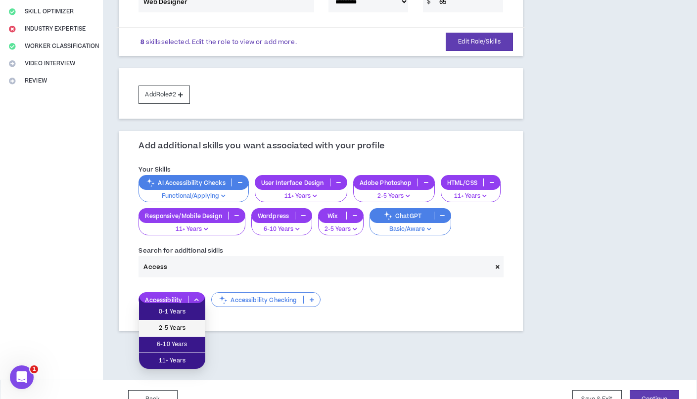
click at [180, 333] on span "2-5 Years" at bounding box center [172, 328] width 54 height 11
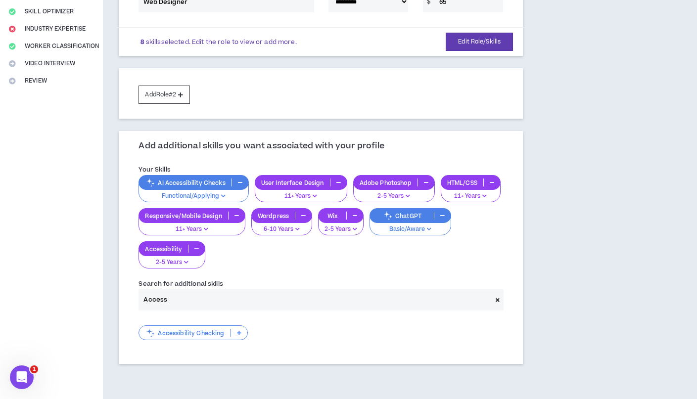
click at [238, 331] on icon at bounding box center [239, 333] width 4 height 5
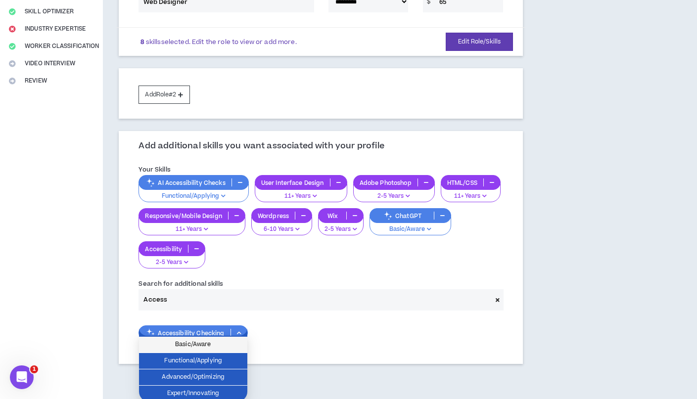
click at [205, 343] on span "Basic/Aware" at bounding box center [193, 345] width 97 height 11
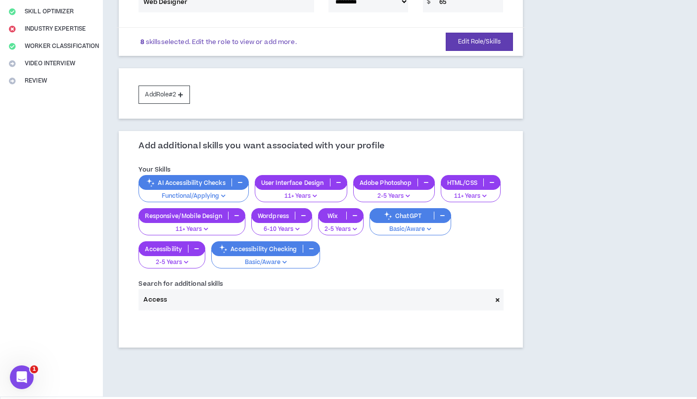
click at [242, 180] on icon "button" at bounding box center [240, 182] width 4 height 5
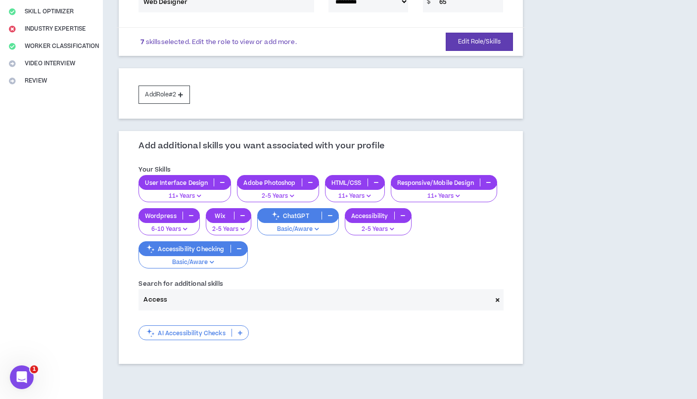
click at [224, 295] on input "Access" at bounding box center [315, 300] width 353 height 21
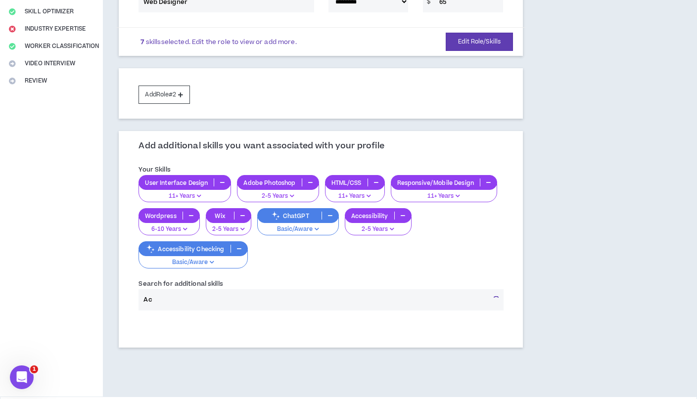
type input "A"
click at [186, 297] on input "WordPress" at bounding box center [315, 300] width 353 height 21
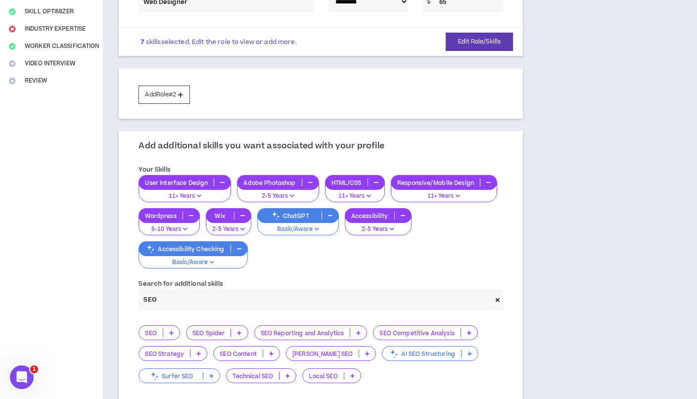
type input "SEO"
click at [173, 331] on icon at bounding box center [171, 333] width 4 height 5
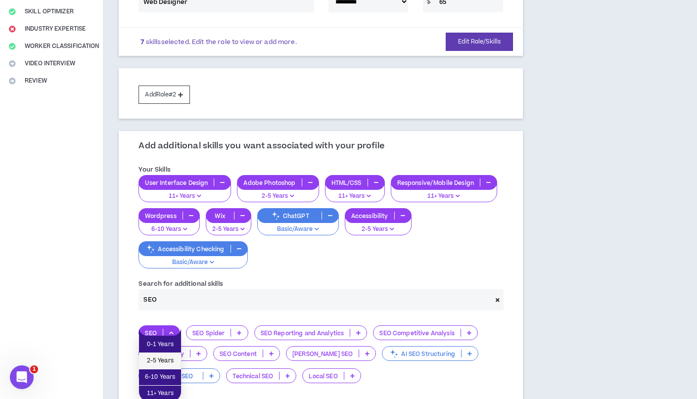
click at [163, 361] on span "2-5 Years" at bounding box center [160, 361] width 30 height 11
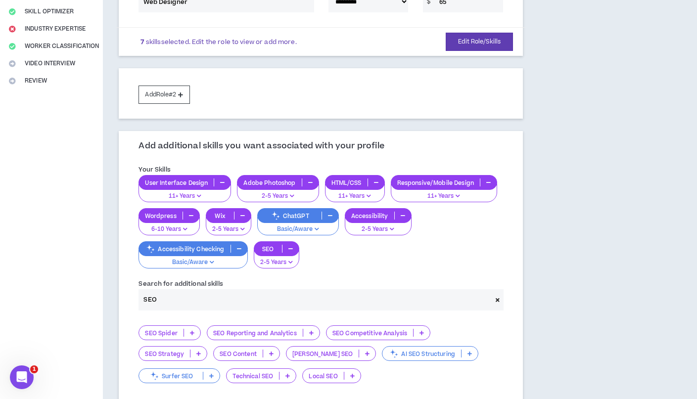
click at [344, 263] on div "User Interface Design 11+ Years Adobe Photoshop 2-5 Years HTML/CSS 11+ Years Re…" at bounding box center [321, 221] width 365 height 93
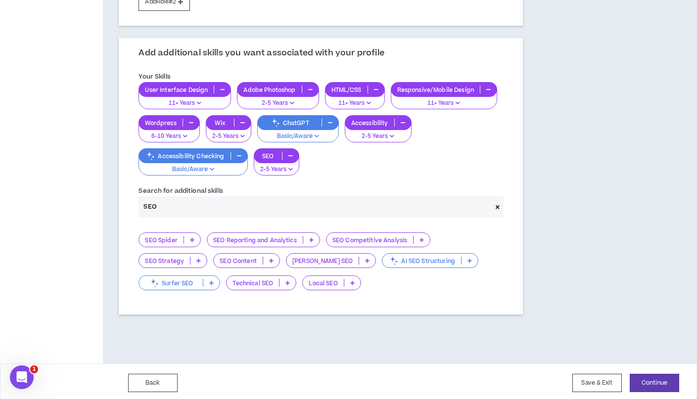
scroll to position [279, 0]
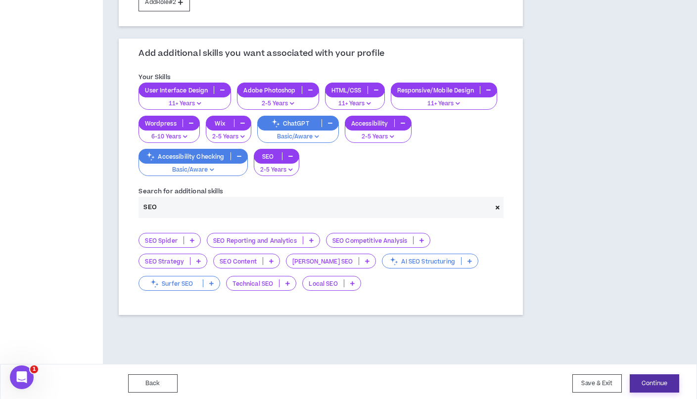
click at [639, 377] on button "Continue" at bounding box center [654, 384] width 49 height 18
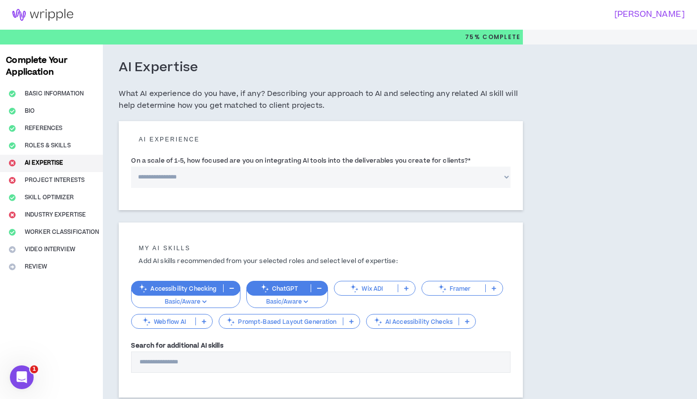
select select "*"
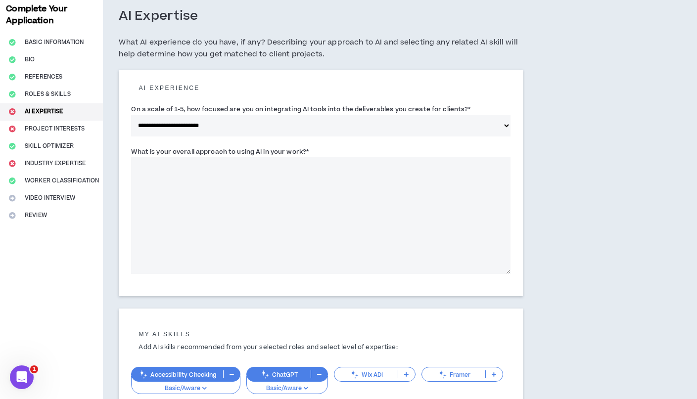
scroll to position [53, 0]
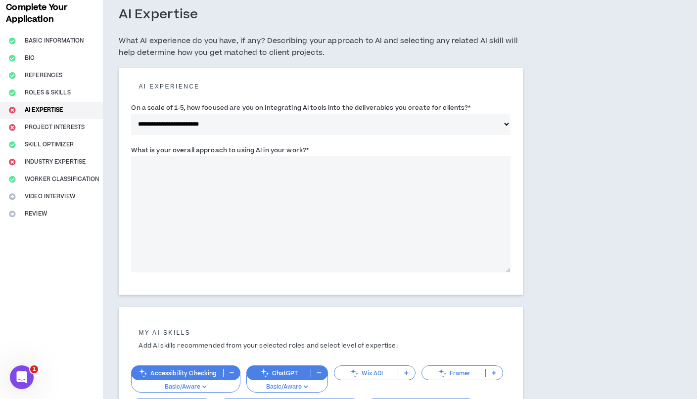
click at [234, 170] on textarea "What is your overall approach to using AI in your work? *" at bounding box center [321, 214] width 380 height 117
click at [214, 164] on textarea "**********" at bounding box center [321, 214] width 380 height 117
click at [193, 163] on textarea "**********" at bounding box center [321, 214] width 380 height 117
click at [294, 164] on textarea "**********" at bounding box center [321, 214] width 380 height 117
click at [352, 161] on textarea "**********" at bounding box center [321, 214] width 380 height 117
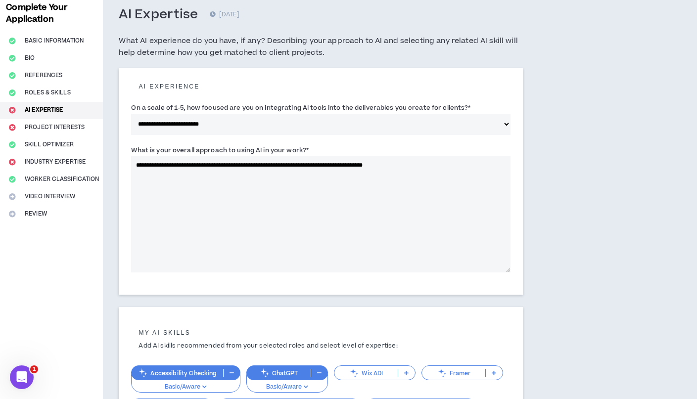
click at [437, 162] on textarea "**********" at bounding box center [321, 214] width 380 height 117
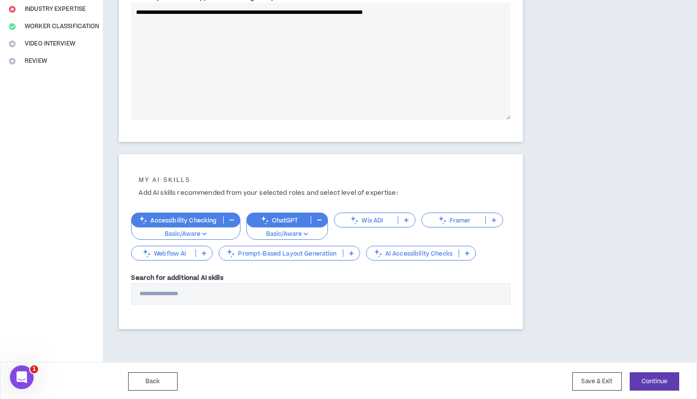
scroll to position [205, 0]
type textarea "**********"
click at [188, 289] on input "Search for additional AI skills" at bounding box center [321, 294] width 380 height 21
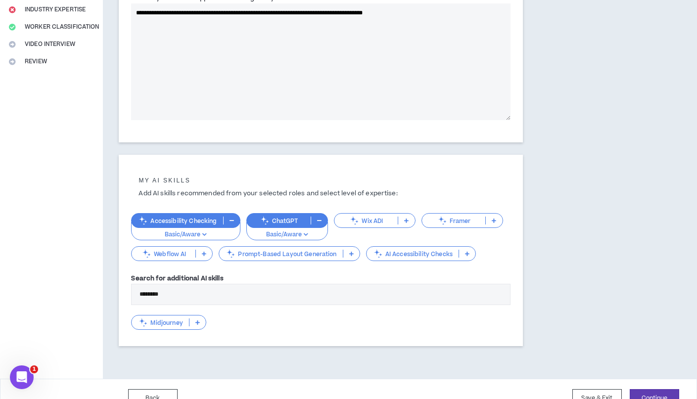
click at [197, 322] on icon at bounding box center [198, 322] width 4 height 5
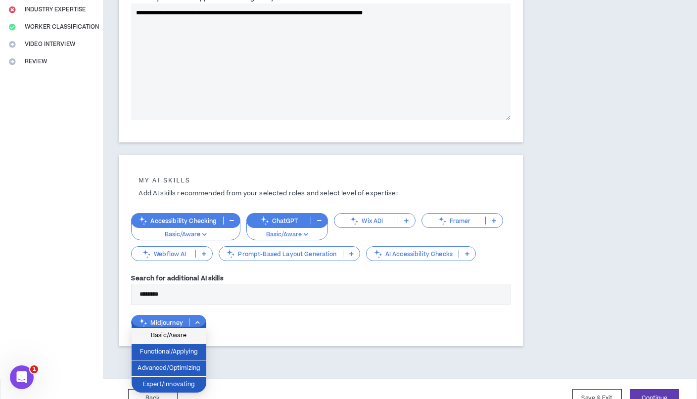
click at [175, 335] on span "Basic/Aware" at bounding box center [169, 336] width 63 height 11
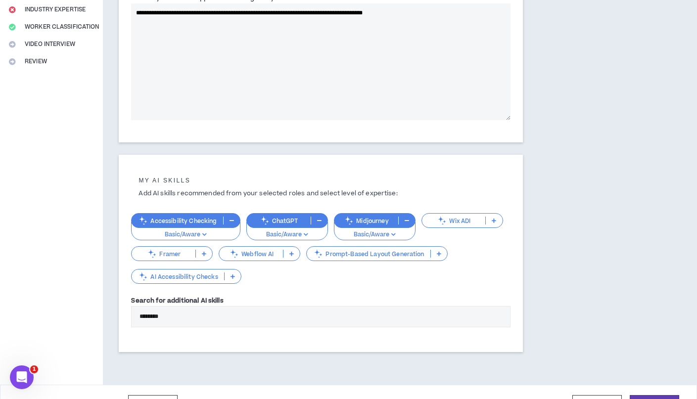
click at [175, 312] on input "********" at bounding box center [321, 316] width 380 height 21
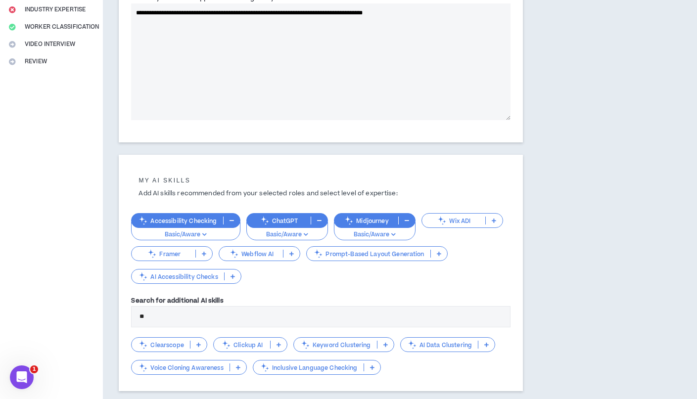
type input "*"
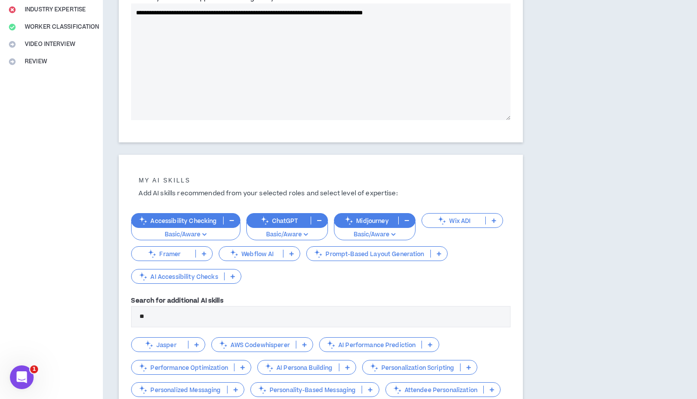
type input "*"
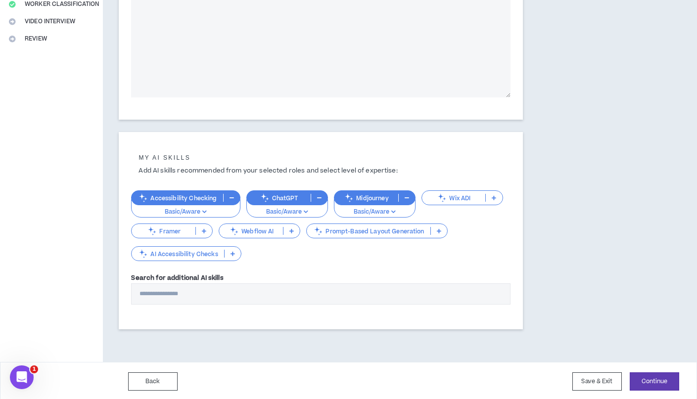
scroll to position [228, 0]
click at [647, 381] on button "Continue" at bounding box center [654, 382] width 49 height 18
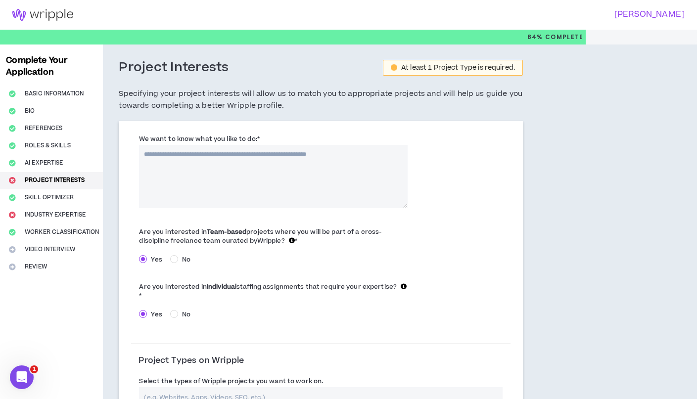
click at [272, 157] on textarea "We want to know what you like to do: *" at bounding box center [273, 176] width 269 height 63
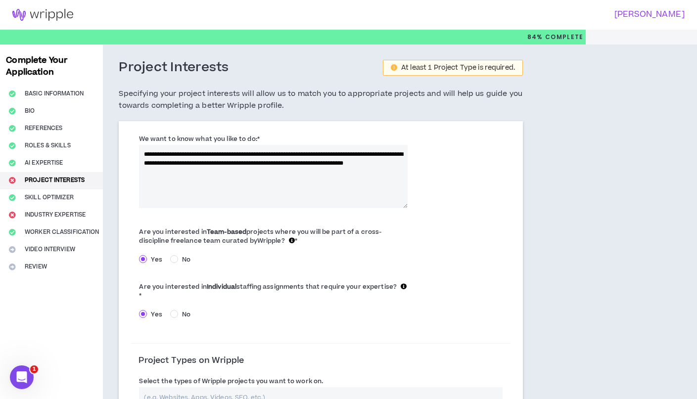
click at [245, 172] on textarea "**********" at bounding box center [273, 176] width 269 height 63
click at [281, 175] on textarea "**********" at bounding box center [273, 176] width 269 height 63
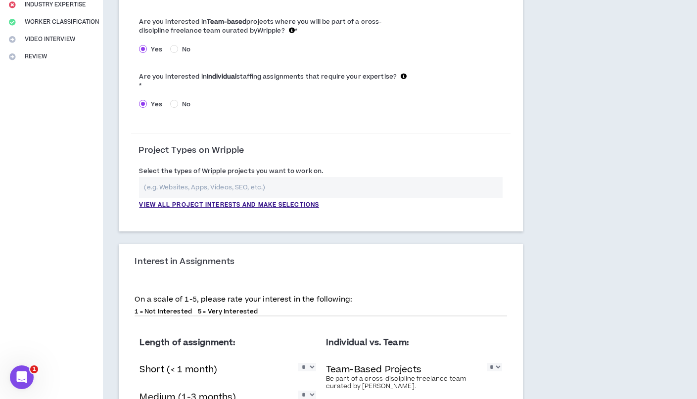
scroll to position [211, 0]
type textarea "**********"
click at [276, 187] on input "text" at bounding box center [321, 187] width 364 height 21
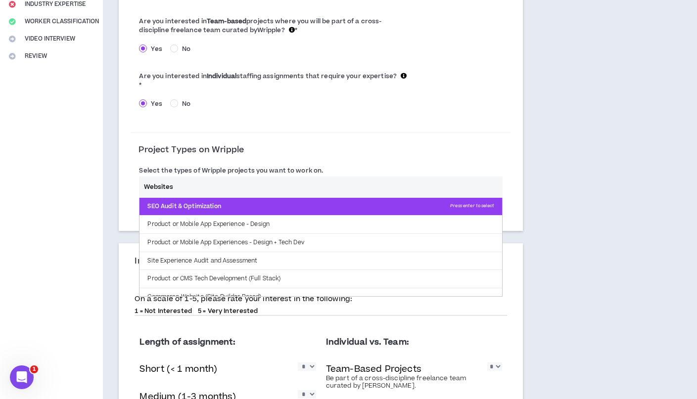
type input "Websites"
click at [230, 203] on p "SEO Audit & Optimization Press enter to select" at bounding box center [321, 207] width 363 height 18
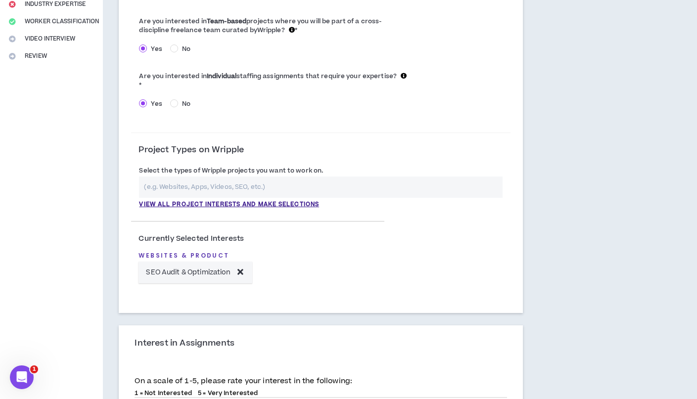
click at [214, 189] on input "text" at bounding box center [321, 187] width 364 height 21
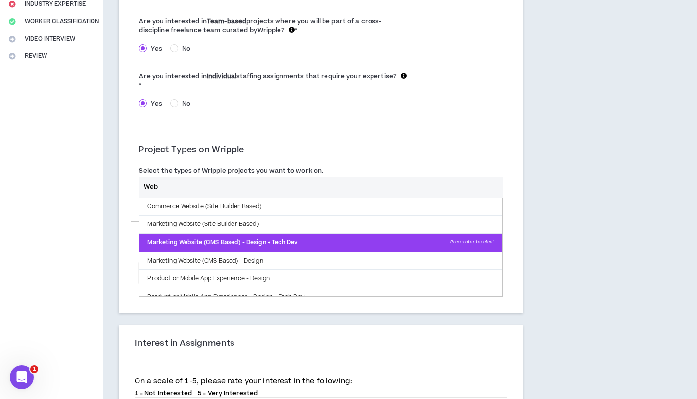
type input "Web"
click at [271, 238] on p "Marketing Website (CMS Based) - Design + Tech Dev Press enter to select" at bounding box center [321, 243] width 363 height 18
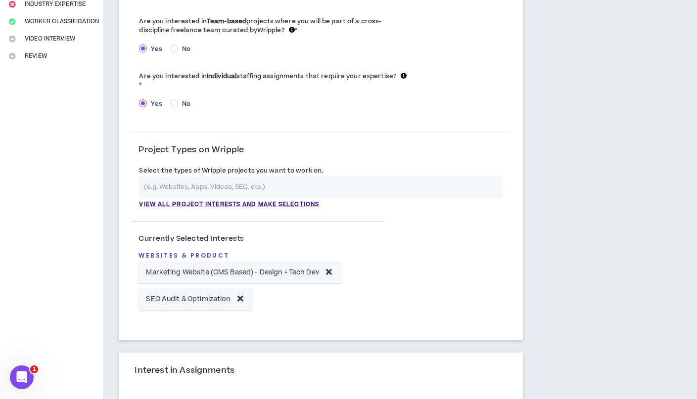
click at [245, 184] on input "text" at bounding box center [321, 187] width 364 height 21
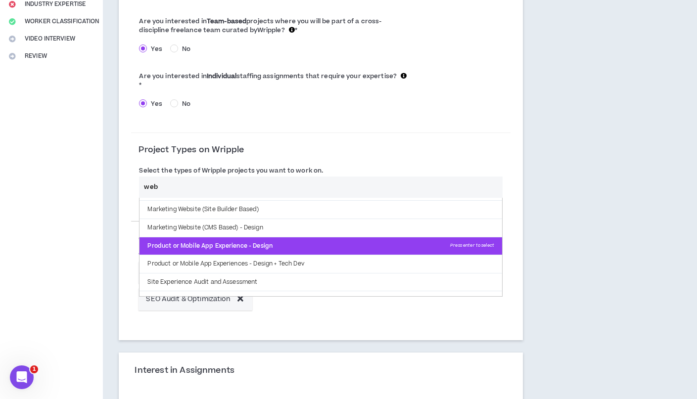
scroll to position [24, 0]
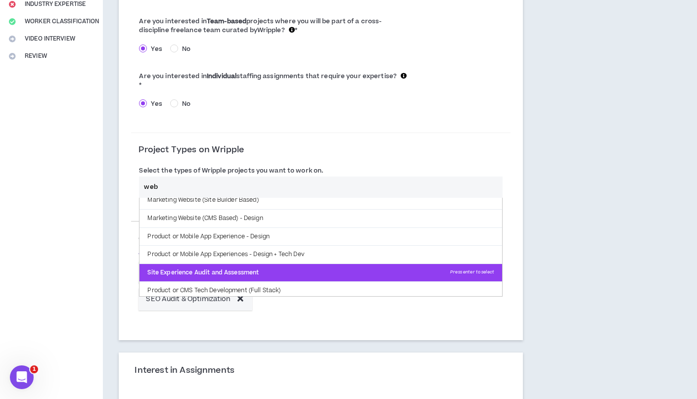
type input "web"
click at [252, 267] on p "Site Experience Audit and Assessment Press enter to select" at bounding box center [321, 273] width 363 height 18
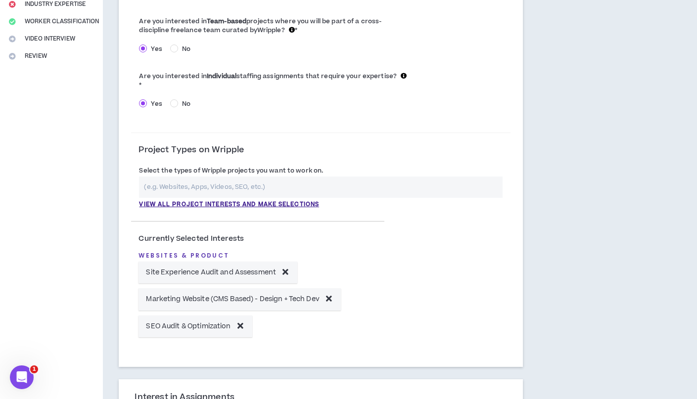
click at [212, 186] on input "text" at bounding box center [321, 187] width 364 height 21
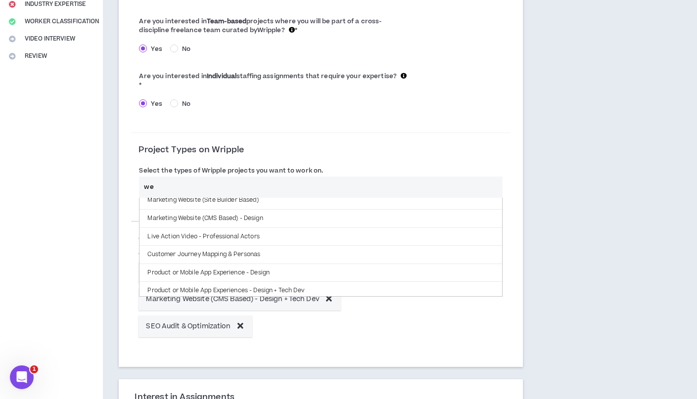
scroll to position [0, 0]
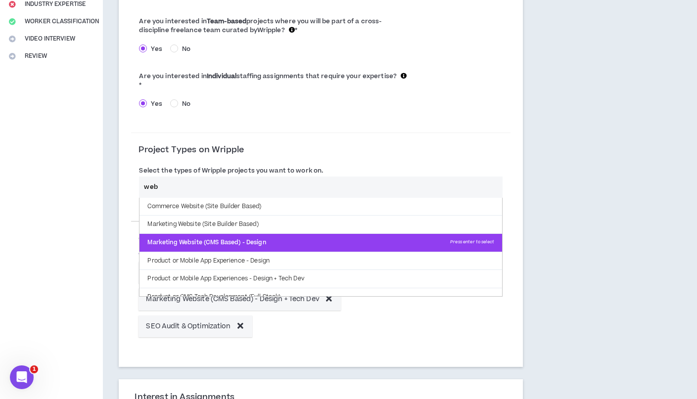
type input "web"
click at [272, 238] on p "Marketing Website (CMS Based) - Design Press enter to select" at bounding box center [321, 243] width 363 height 18
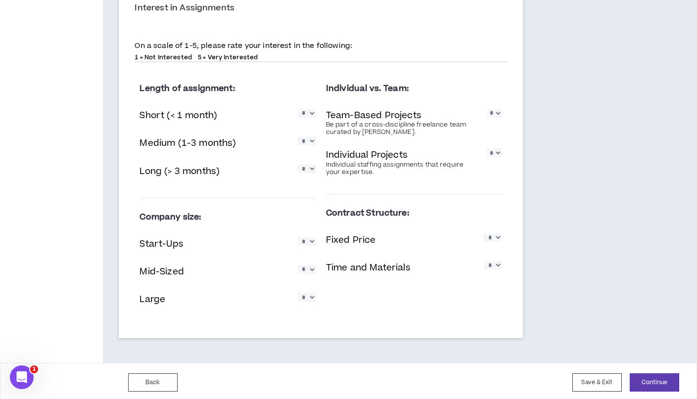
scroll to position [627, 0]
select select "*"
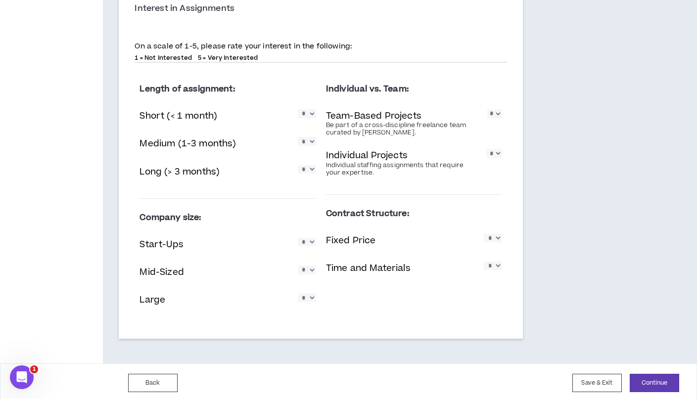
select select "*"
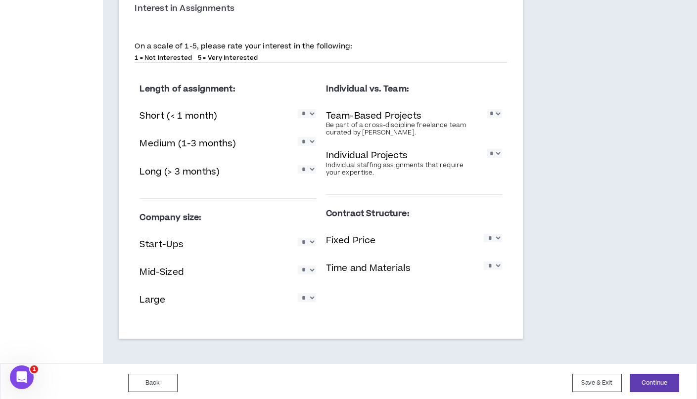
select select "*"
click at [644, 375] on button "Continue" at bounding box center [654, 383] width 49 height 18
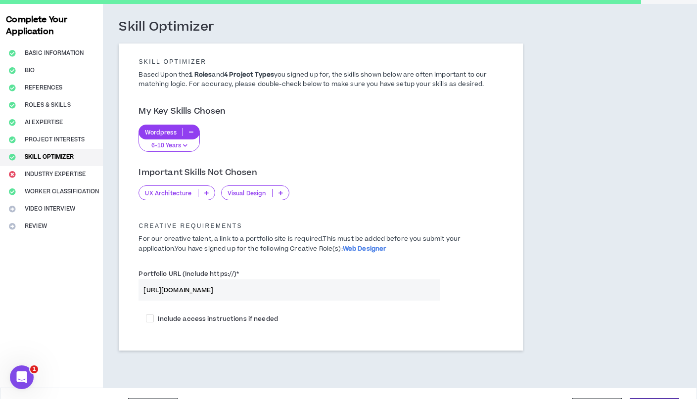
scroll to position [41, 0]
click at [207, 193] on icon at bounding box center [206, 192] width 4 height 5
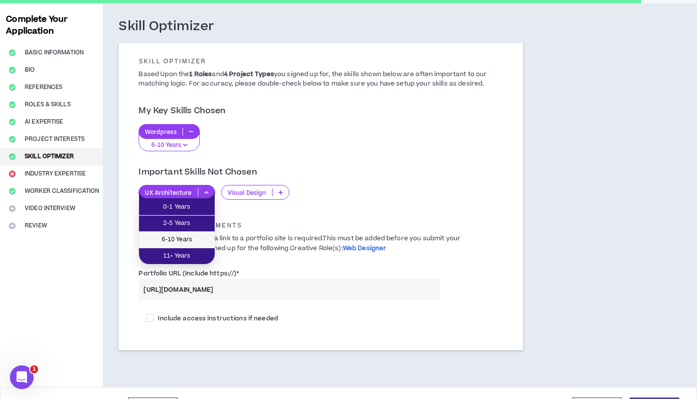
click at [187, 240] on span "6-10 Years" at bounding box center [177, 240] width 64 height 11
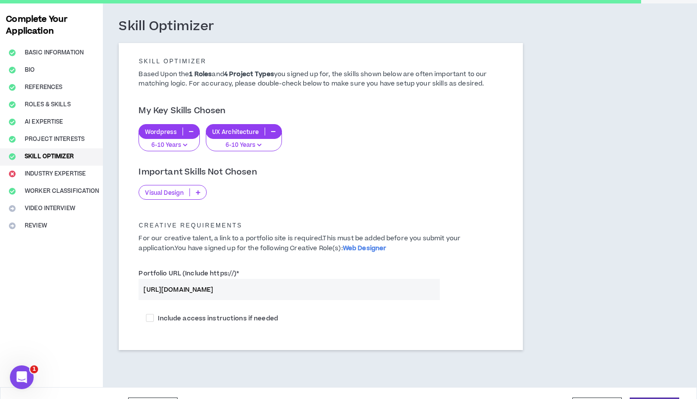
click at [199, 193] on icon at bounding box center [198, 192] width 4 height 5
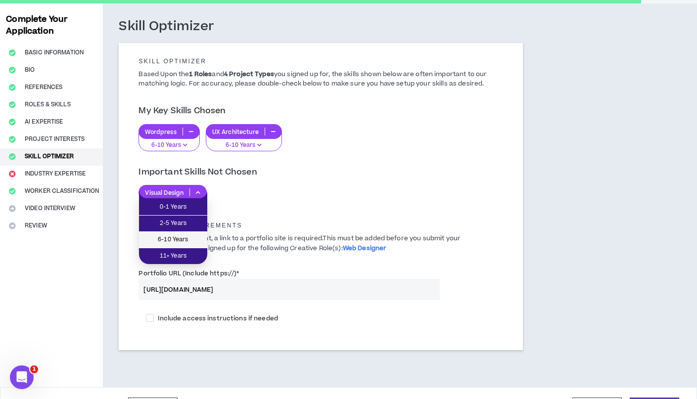
click at [179, 238] on span "6-10 Years" at bounding box center [173, 240] width 56 height 11
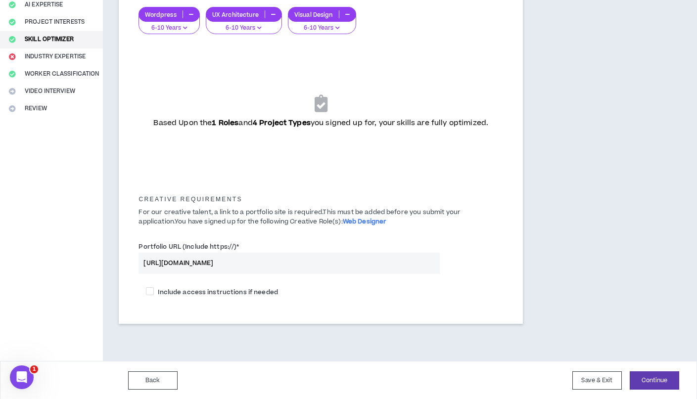
scroll to position [158, 0]
click at [649, 377] on button "Continue" at bounding box center [654, 381] width 49 height 18
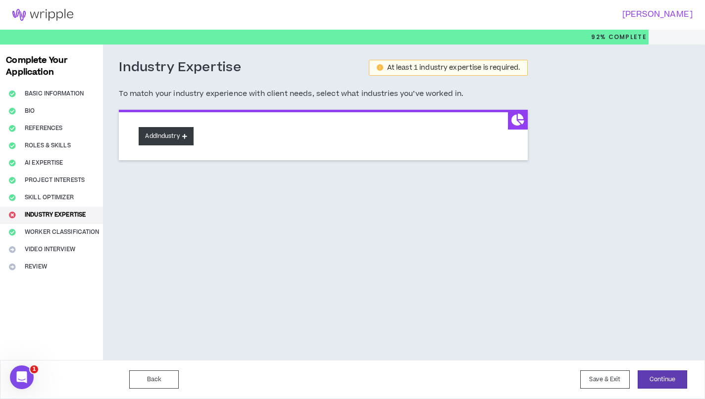
click at [170, 130] on button "Add Industry" at bounding box center [166, 136] width 54 height 18
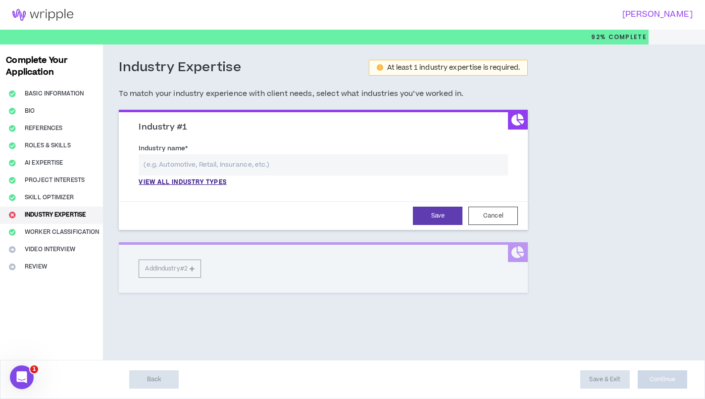
click at [222, 164] on input "text" at bounding box center [323, 164] width 369 height 21
type input "L"
click at [208, 181] on p "View all industry types" at bounding box center [183, 182] width 88 height 9
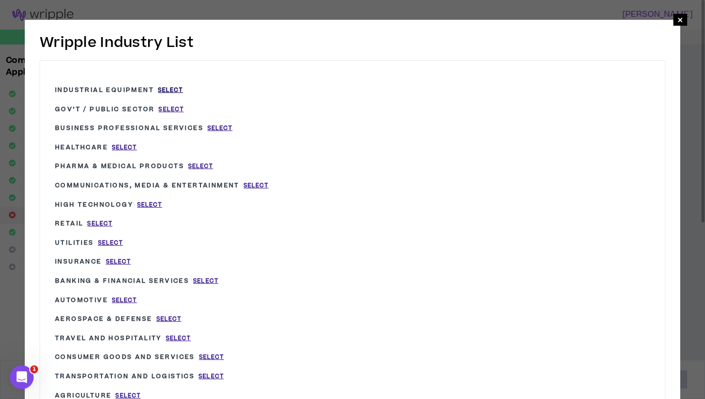
click at [172, 88] on span "Select" at bounding box center [170, 90] width 25 height 8
type input "Industrial Equipment"
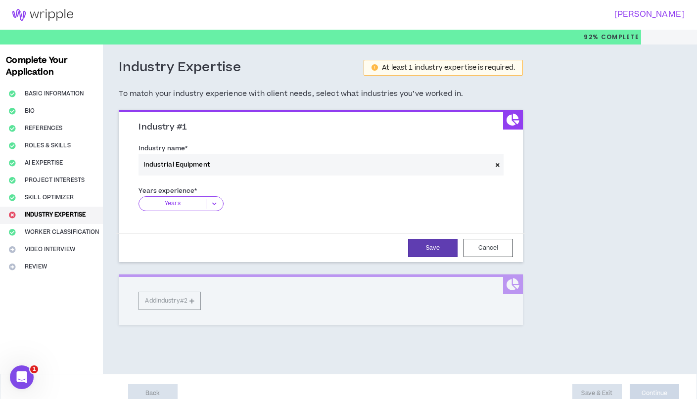
click at [186, 201] on p "Years" at bounding box center [172, 204] width 67 height 10
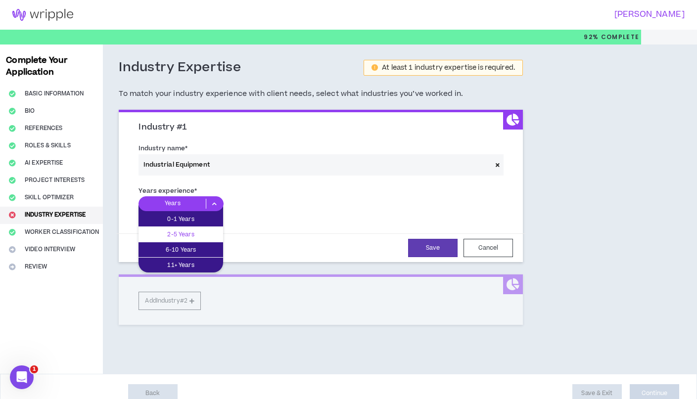
click at [195, 234] on p "2-5 Years" at bounding box center [181, 234] width 85 height 11
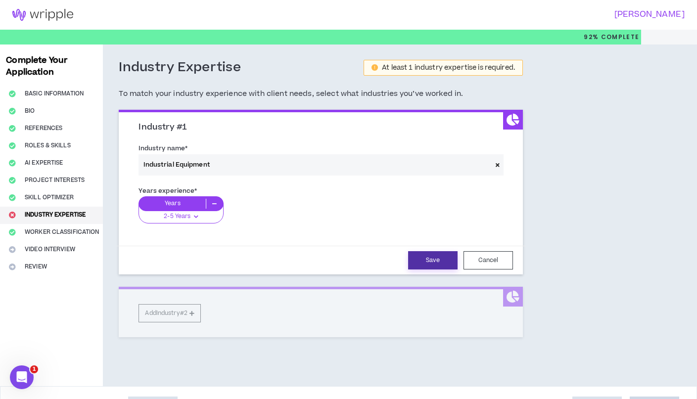
click at [438, 259] on button "Save" at bounding box center [432, 260] width 49 height 18
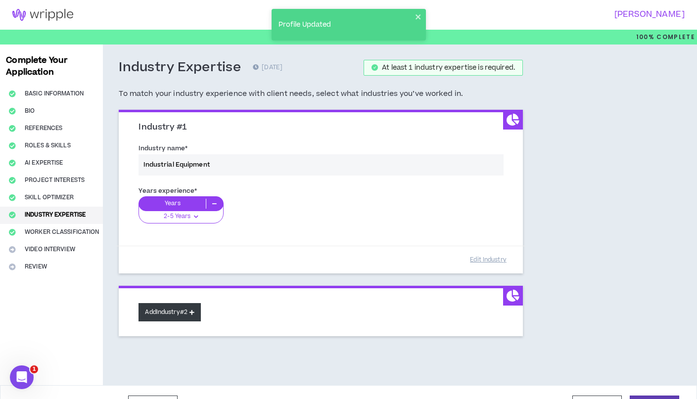
click at [190, 312] on button "Add Industry #2" at bounding box center [170, 312] width 62 height 18
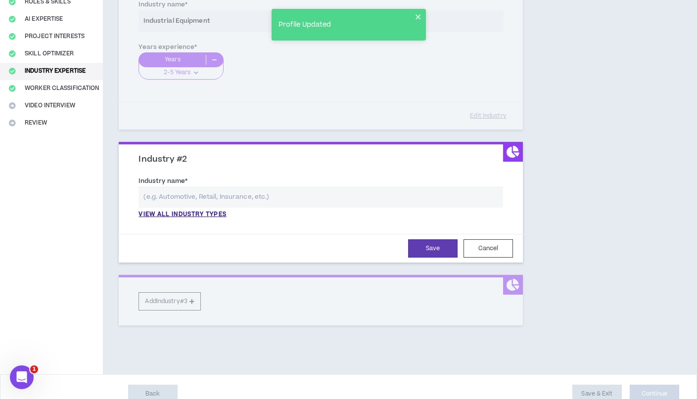
scroll to position [155, 0]
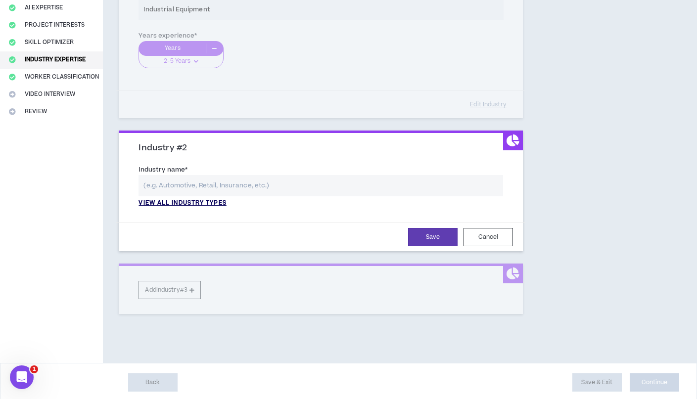
click at [212, 200] on p "View all industry types" at bounding box center [183, 203] width 88 height 9
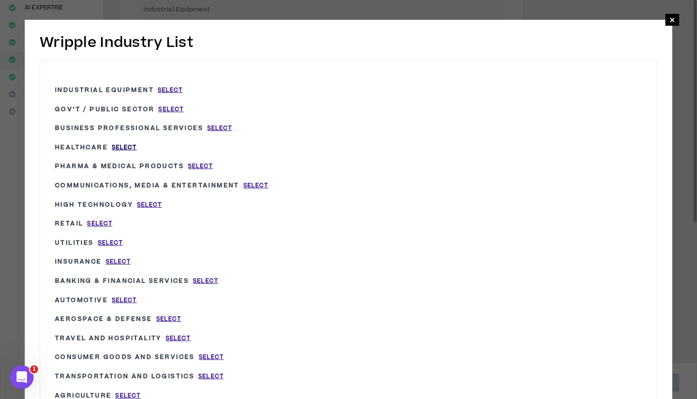
click at [130, 146] on span "Select" at bounding box center [124, 148] width 25 height 8
type input "Healthcare"
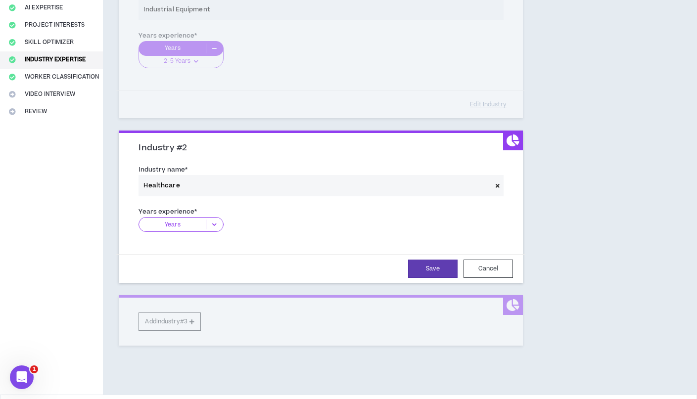
click at [188, 222] on p "Years" at bounding box center [172, 225] width 67 height 10
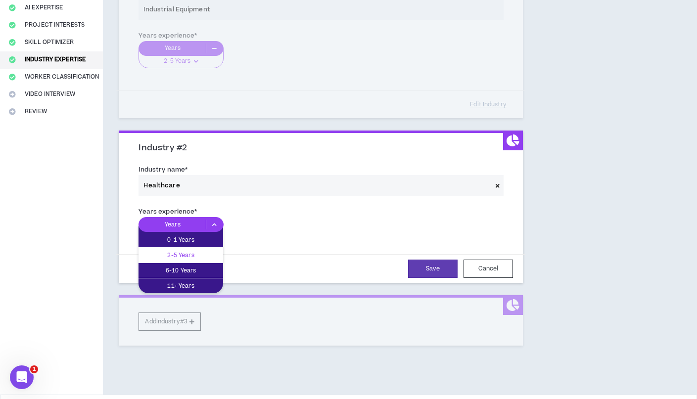
click at [191, 256] on p "2-5 Years" at bounding box center [181, 255] width 85 height 11
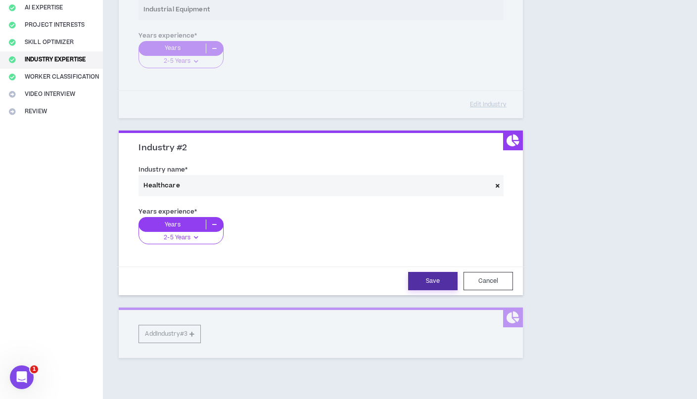
click at [423, 277] on button "Save" at bounding box center [432, 281] width 49 height 18
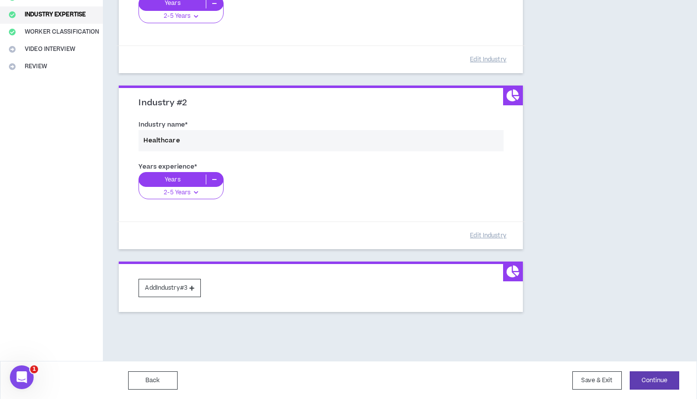
scroll to position [199, 0]
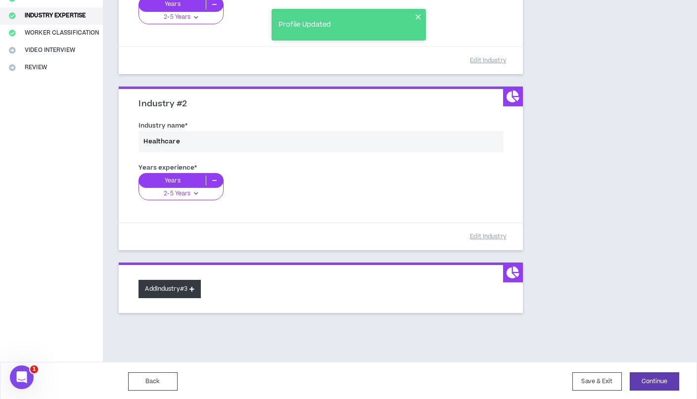
click at [190, 288] on button "Add Industry #3" at bounding box center [170, 289] width 62 height 18
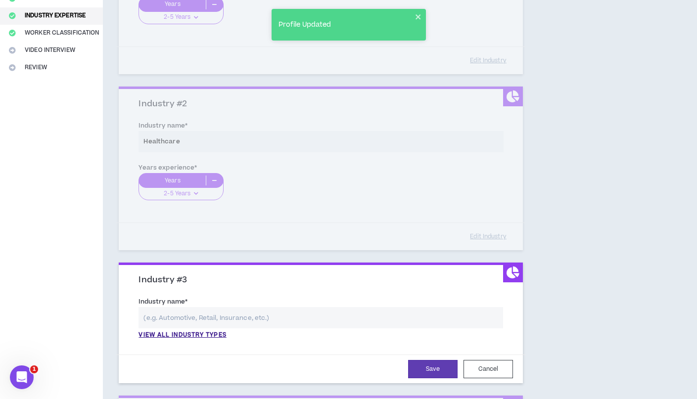
scroll to position [268, 0]
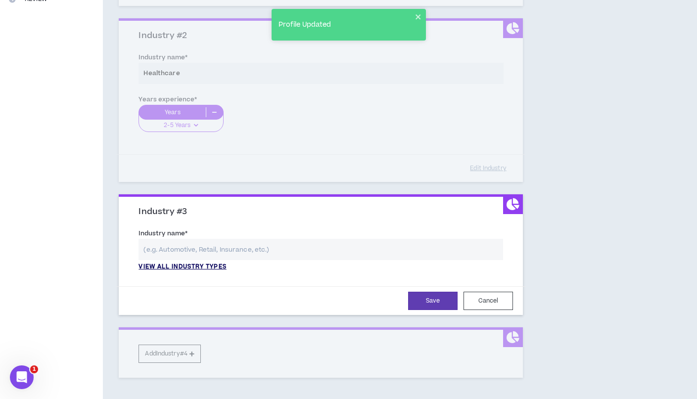
click at [207, 263] on p "View all industry types" at bounding box center [183, 267] width 88 height 9
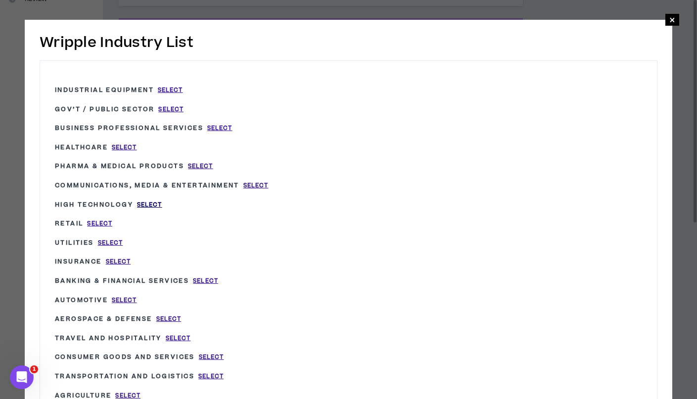
click at [151, 203] on span "Select" at bounding box center [149, 205] width 25 height 8
type input "High Technology"
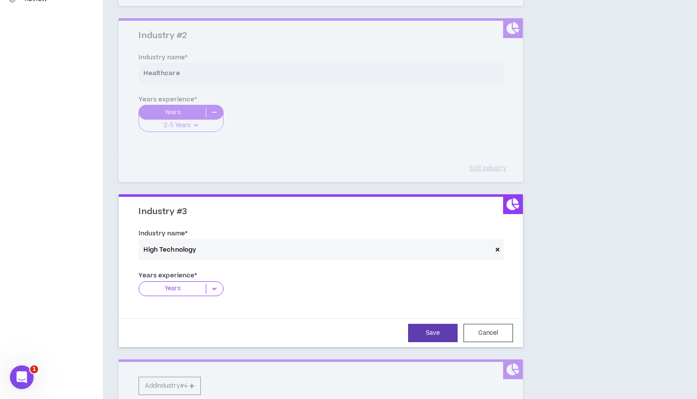
click at [182, 284] on p "Years" at bounding box center [172, 289] width 67 height 10
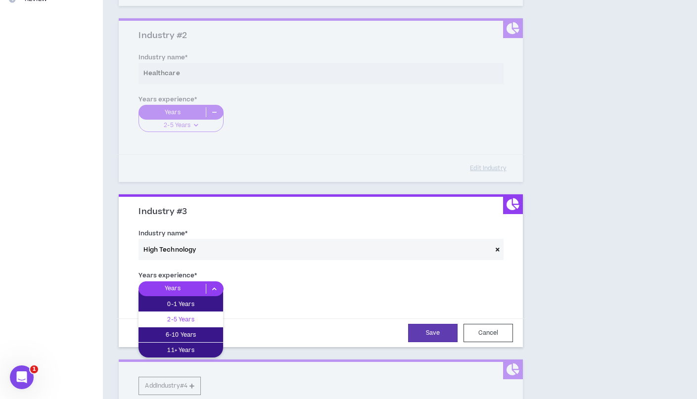
click at [189, 319] on p "2-5 Years" at bounding box center [181, 319] width 85 height 11
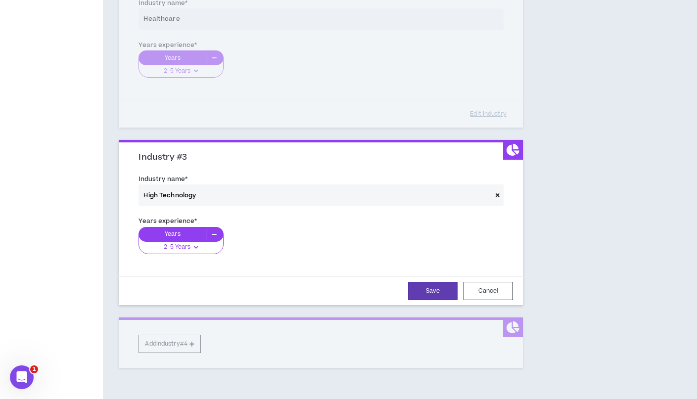
scroll to position [330, 0]
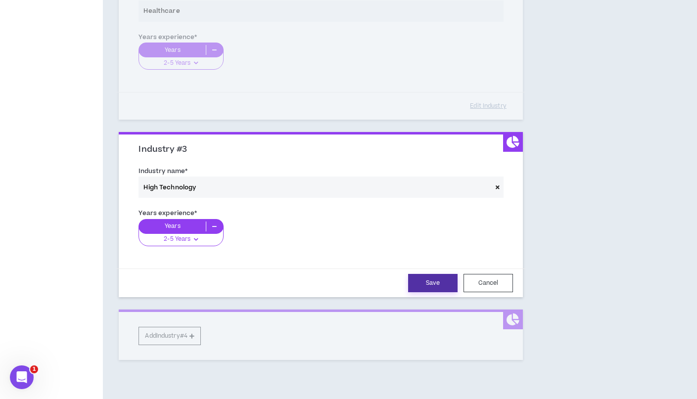
click at [422, 281] on button "Save" at bounding box center [432, 283] width 49 height 18
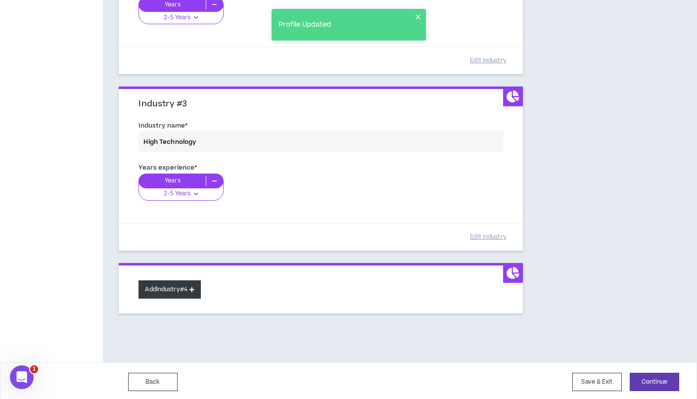
scroll to position [375, 0]
click at [193, 281] on button "Add Industry #4" at bounding box center [170, 290] width 62 height 18
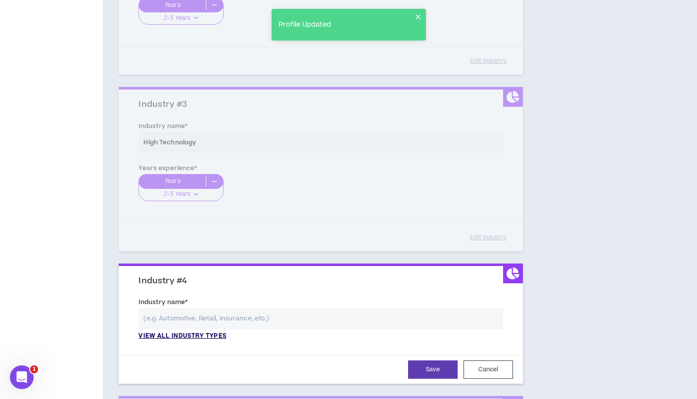
click at [198, 334] on p "View all industry types" at bounding box center [183, 336] width 88 height 9
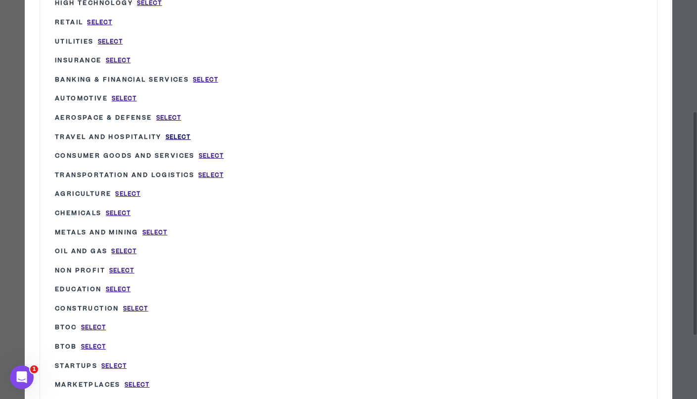
click at [187, 133] on span "Select" at bounding box center [178, 137] width 25 height 8
type input "Travel and Hospitality"
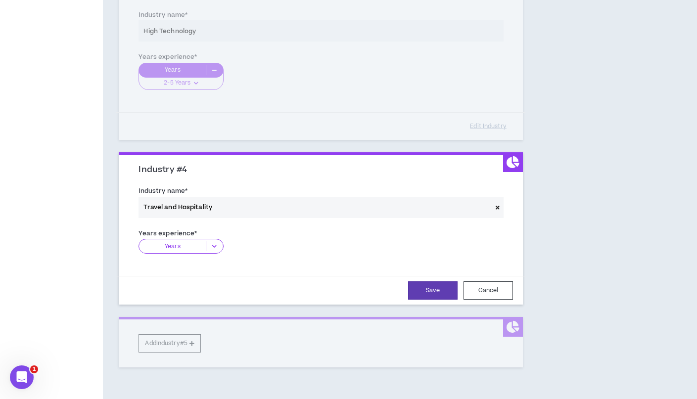
scroll to position [504, 0]
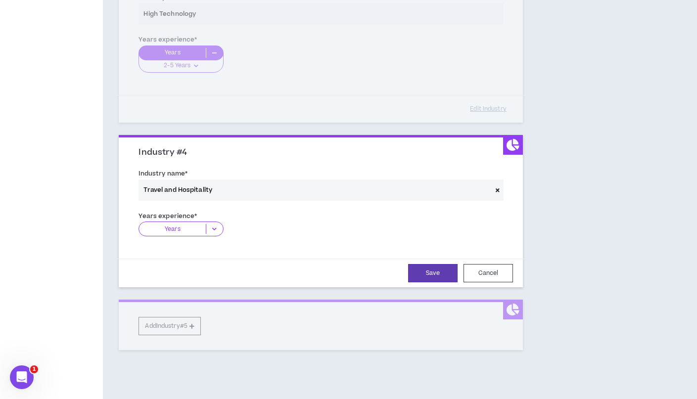
click at [195, 227] on p "Years" at bounding box center [172, 229] width 67 height 10
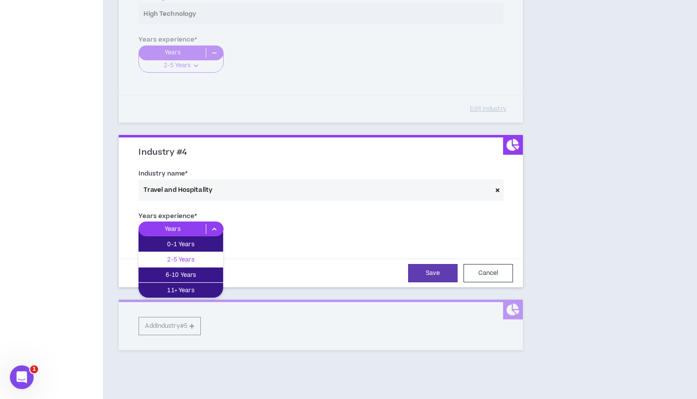
click at [193, 257] on p "2-5 Years" at bounding box center [181, 259] width 85 height 11
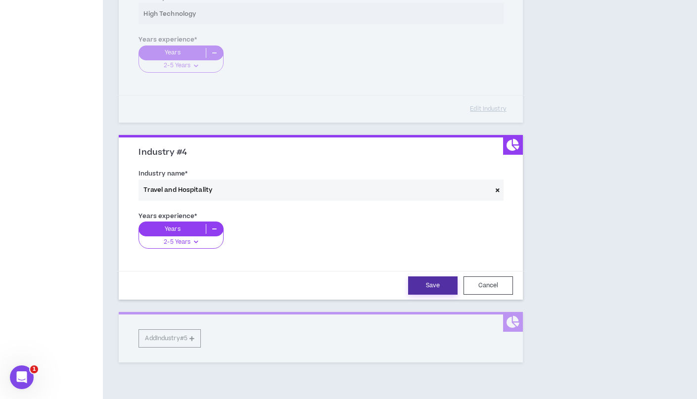
click at [415, 279] on button "Save" at bounding box center [432, 286] width 49 height 18
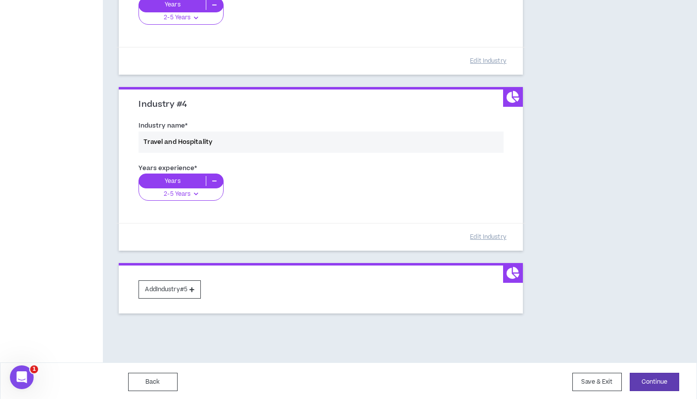
scroll to position [551, 0]
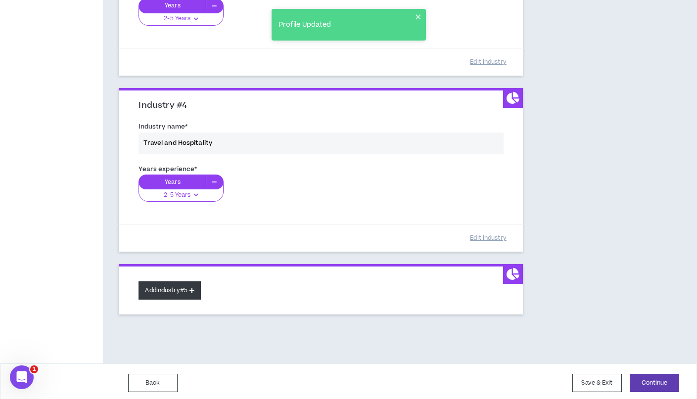
click at [186, 288] on button "Add Industry #5" at bounding box center [170, 291] width 62 height 18
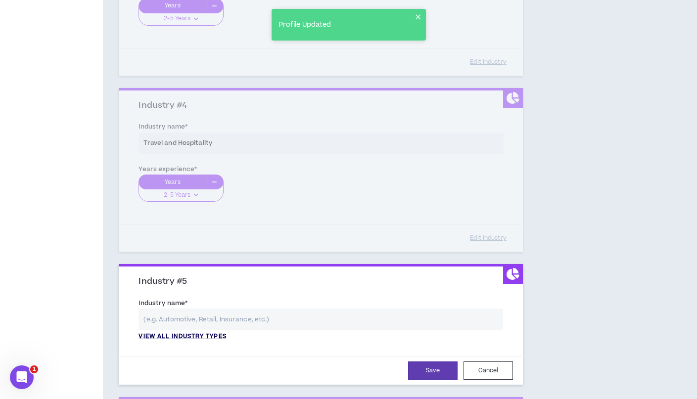
click at [201, 333] on p "View all industry types" at bounding box center [183, 337] width 88 height 9
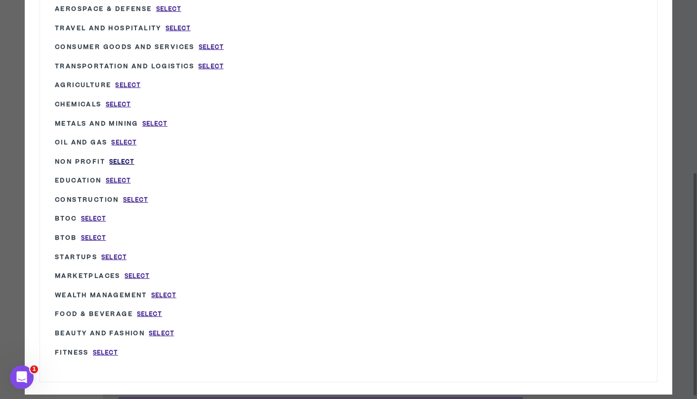
click at [123, 158] on span "Select" at bounding box center [121, 162] width 25 height 8
type input "Non Profit"
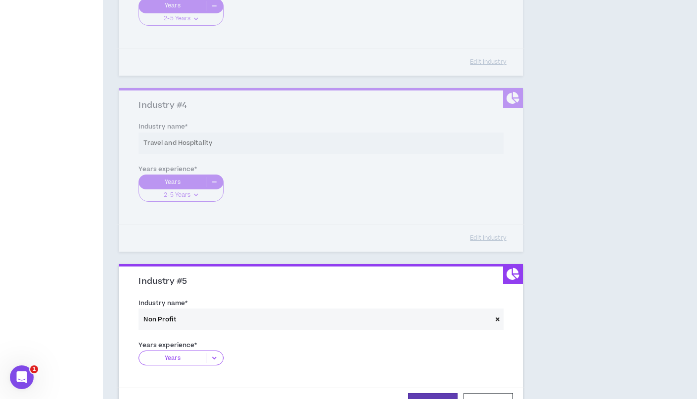
click at [198, 353] on p "Years" at bounding box center [172, 358] width 67 height 10
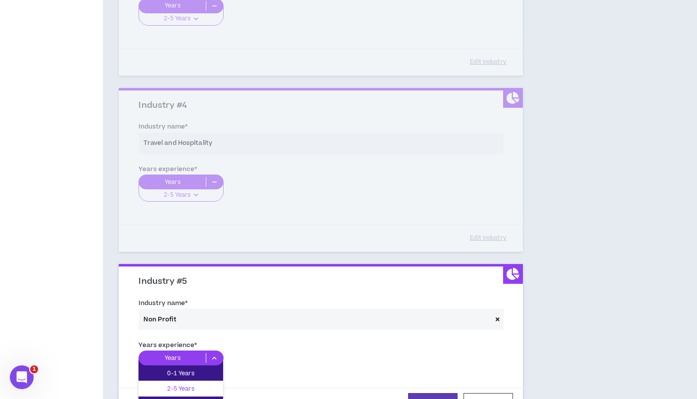
click at [192, 384] on p "2-5 Years" at bounding box center [181, 389] width 85 height 11
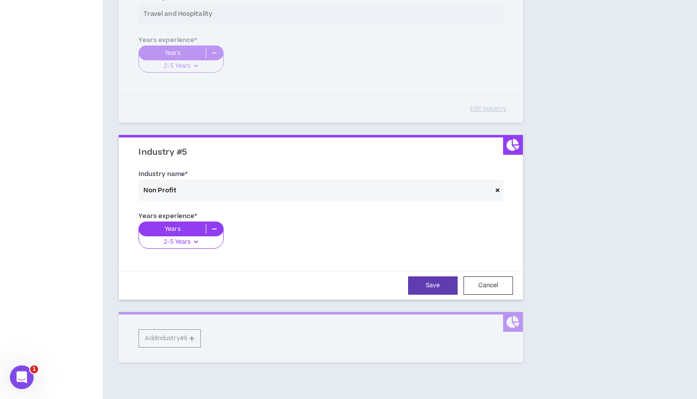
scroll to position [702, 0]
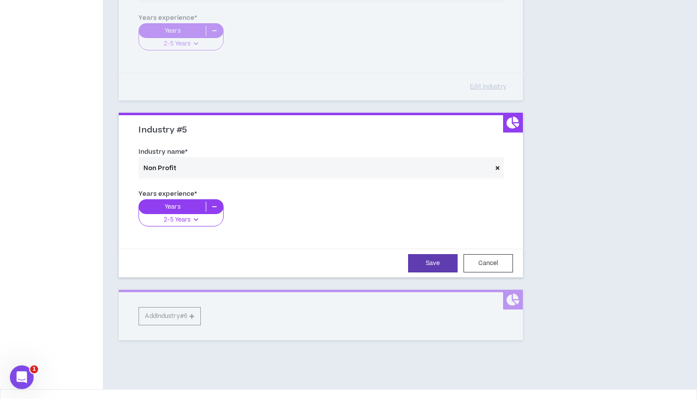
click at [425, 250] on div "Save Cancel" at bounding box center [320, 263] width 409 height 29
click at [431, 256] on button "Save" at bounding box center [432, 263] width 49 height 18
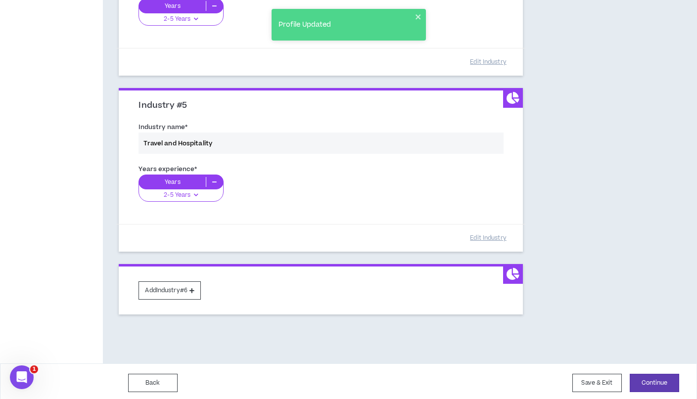
scroll to position [727, 0]
click at [198, 282] on button "Add Industry #6" at bounding box center [170, 291] width 62 height 18
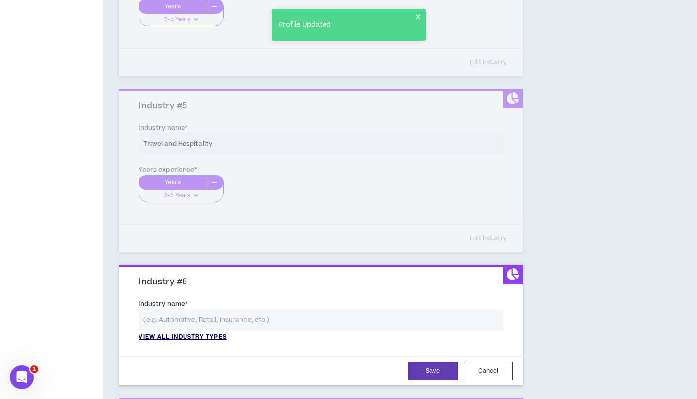
click at [193, 335] on p "View all industry types" at bounding box center [183, 337] width 88 height 9
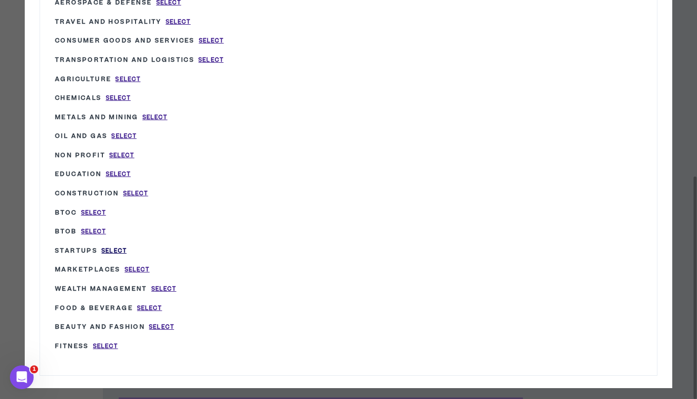
click at [119, 247] on span "Select" at bounding box center [113, 251] width 25 height 8
type input "Startups"
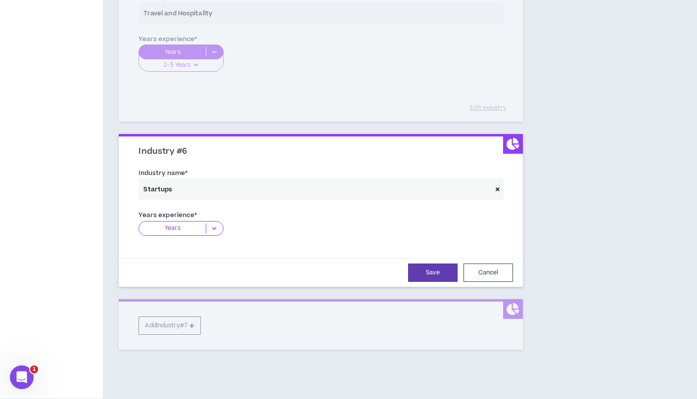
scroll to position [871, 0]
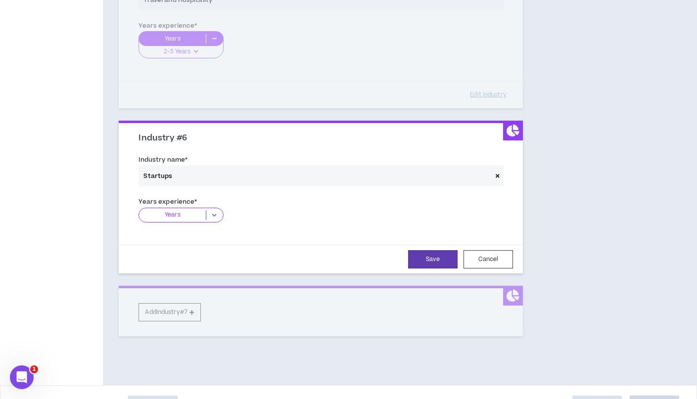
click at [191, 210] on p "Years" at bounding box center [172, 215] width 67 height 10
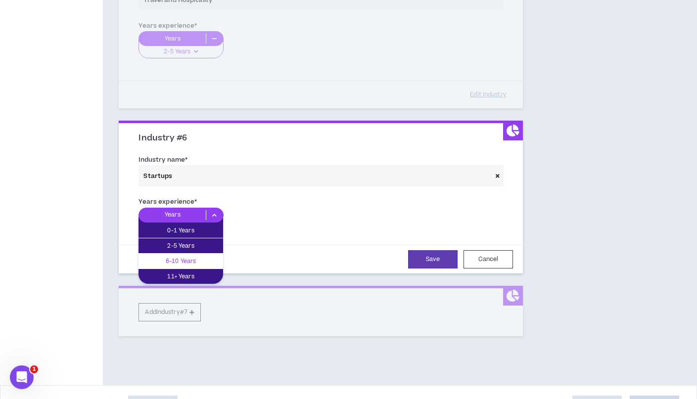
click at [192, 260] on p "6-10 Years" at bounding box center [181, 261] width 85 height 11
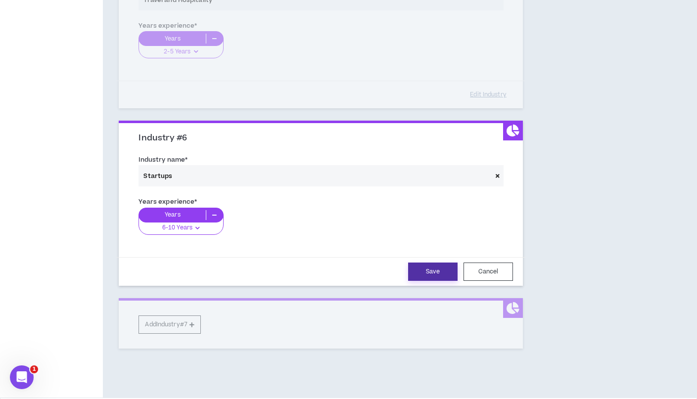
click at [432, 268] on button "Save" at bounding box center [432, 272] width 49 height 18
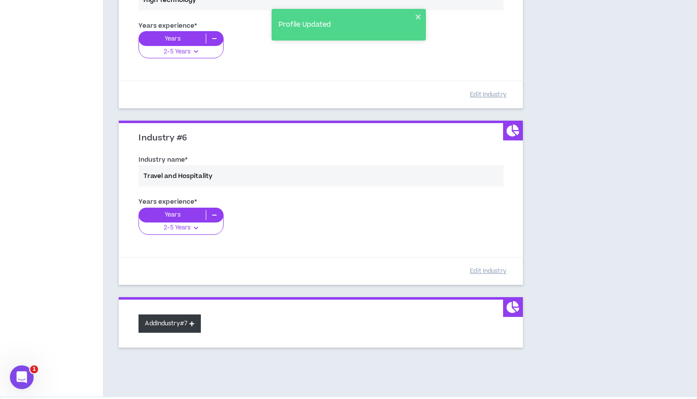
click at [184, 315] on button "Add Industry #7" at bounding box center [170, 324] width 62 height 18
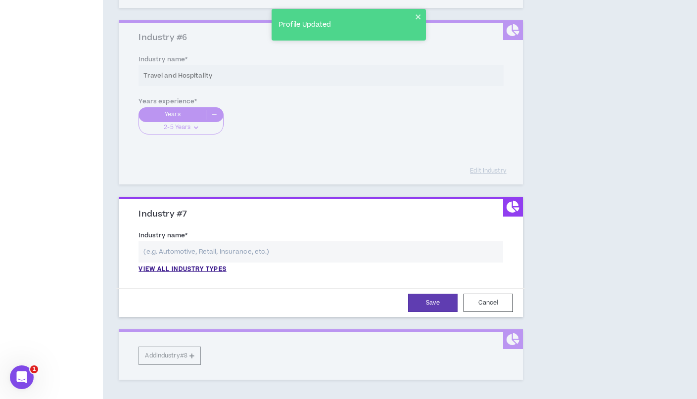
scroll to position [974, 0]
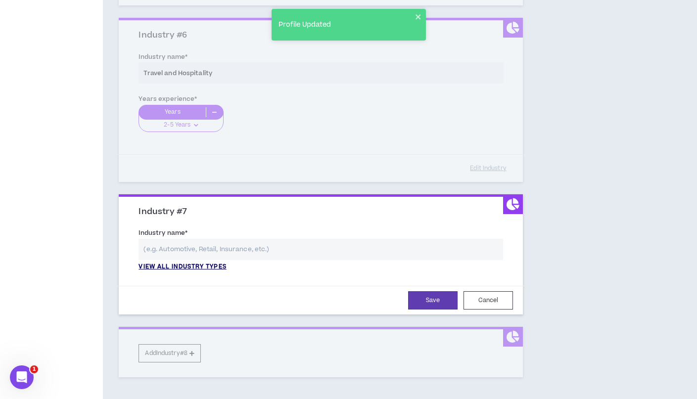
click at [202, 263] on p "View all industry types" at bounding box center [183, 267] width 88 height 9
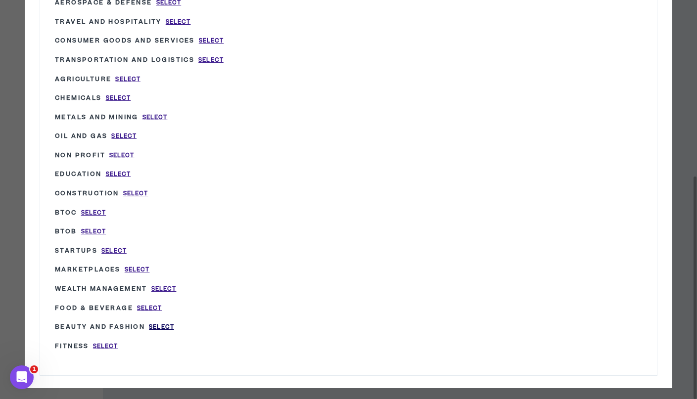
click at [170, 323] on span "Select" at bounding box center [161, 327] width 25 height 8
type input "Beauty and Fashion"
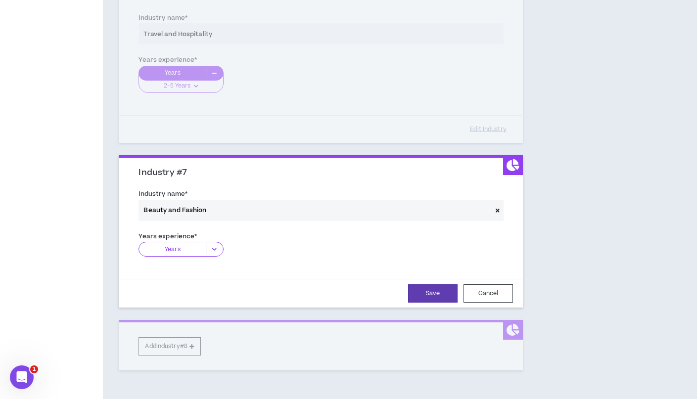
scroll to position [1029, 0]
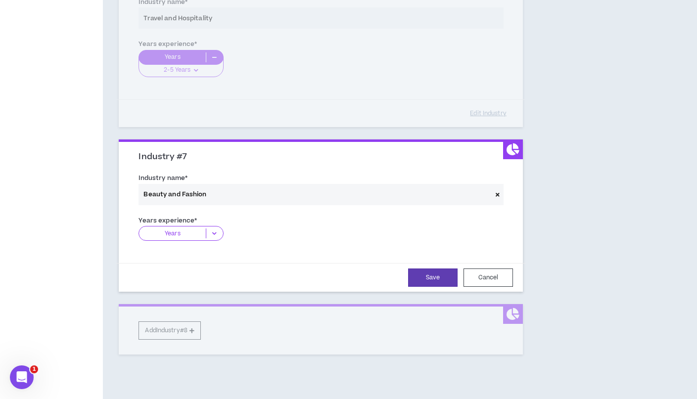
click at [194, 229] on p "Years" at bounding box center [172, 234] width 67 height 10
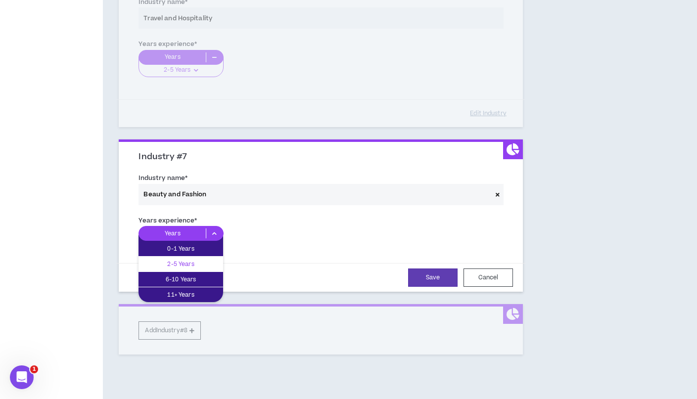
click at [188, 261] on p "2-5 Years" at bounding box center [181, 264] width 85 height 11
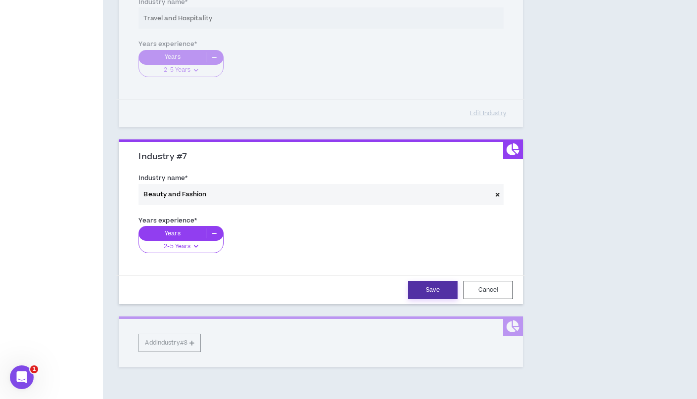
click at [429, 287] on button "Save" at bounding box center [432, 290] width 49 height 18
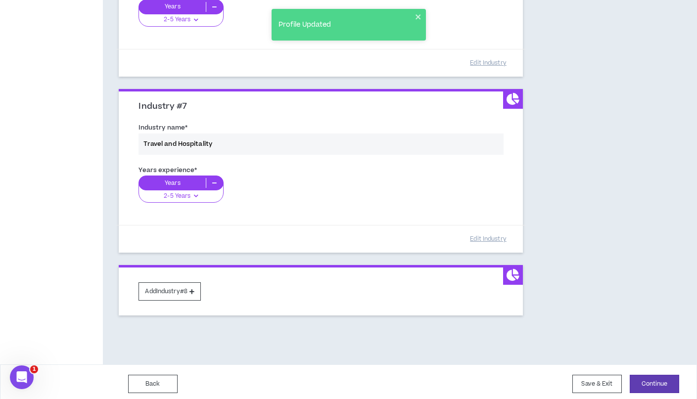
scroll to position [1078, 0]
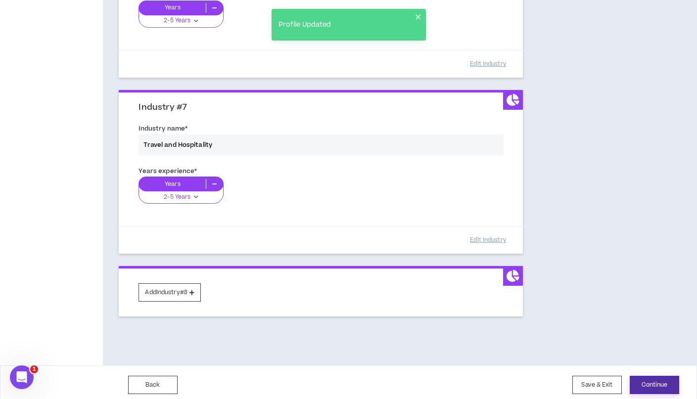
click at [651, 376] on button "Continue" at bounding box center [654, 385] width 49 height 18
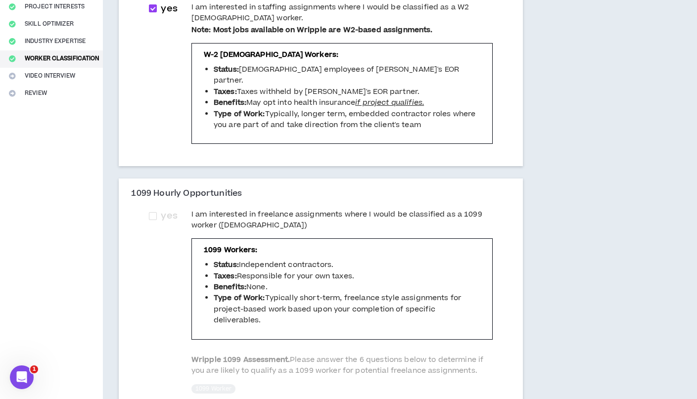
scroll to position [181, 0]
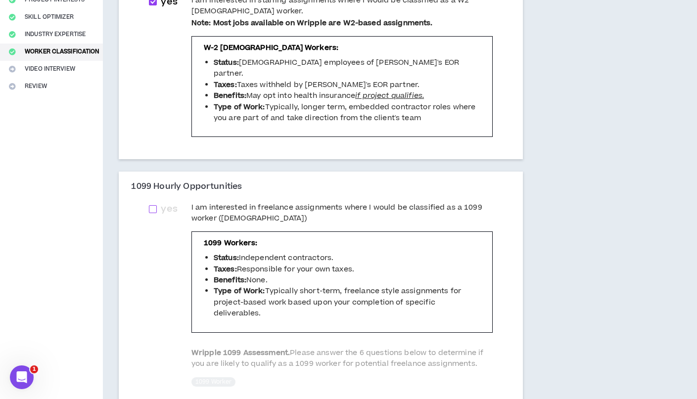
click at [157, 205] on span at bounding box center [153, 209] width 8 height 8
checkbox input "****"
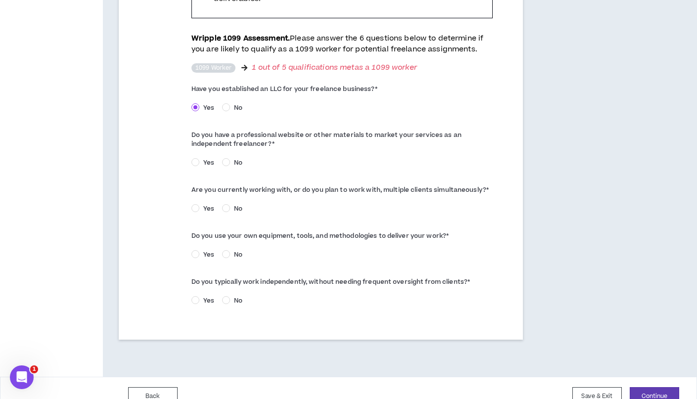
scroll to position [495, 0]
click at [654, 388] on button "Continue" at bounding box center [654, 397] width 49 height 18
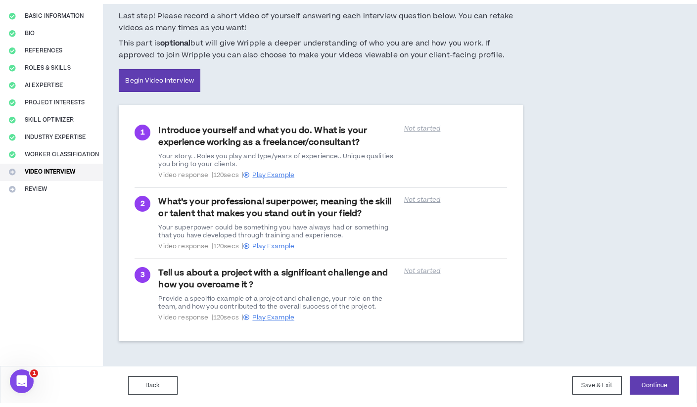
scroll to position [73, 0]
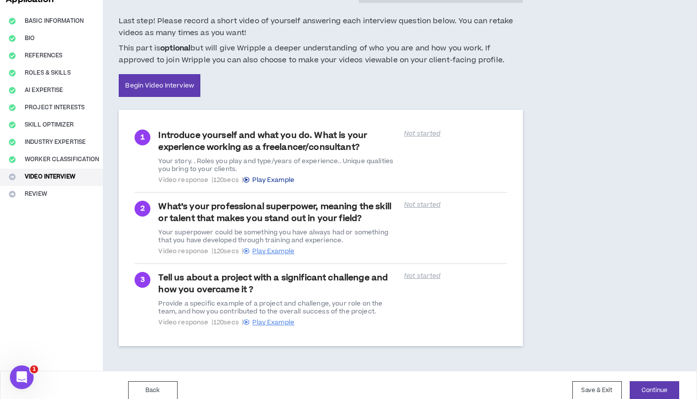
click at [274, 178] on span "Play Example" at bounding box center [273, 180] width 42 height 9
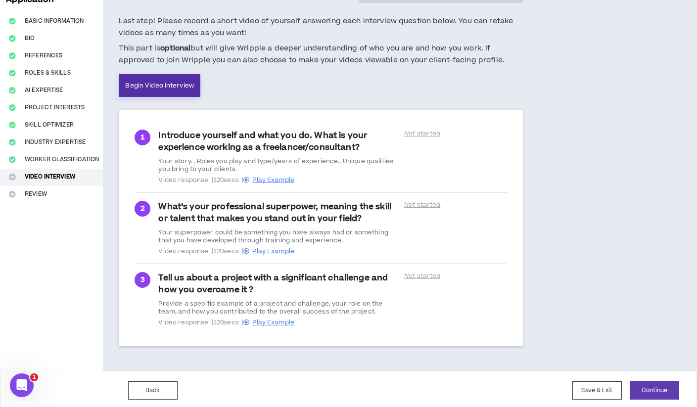
click at [158, 83] on link "Begin Video Interview" at bounding box center [160, 85] width 82 height 23
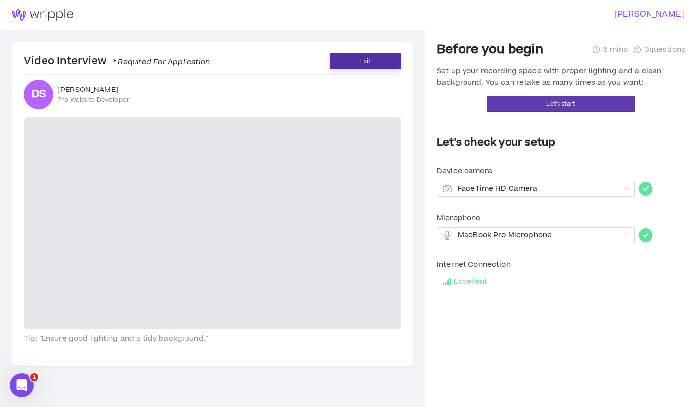
click at [366, 62] on span "Exit" at bounding box center [365, 61] width 10 height 9
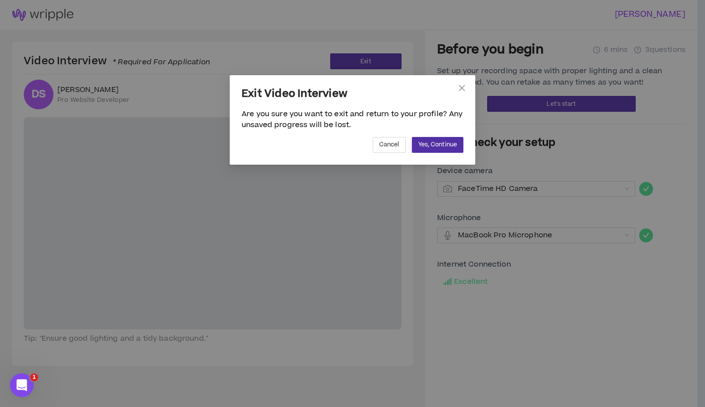
click at [431, 143] on span "Yes, Continue" at bounding box center [437, 144] width 39 height 9
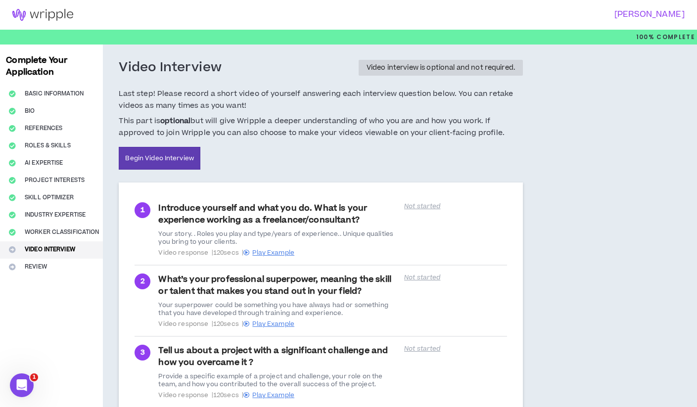
click at [581, 224] on div "Video Interview Video interview is optional and not required. Last step! Please…" at bounding box center [364, 244] width 523 height 399
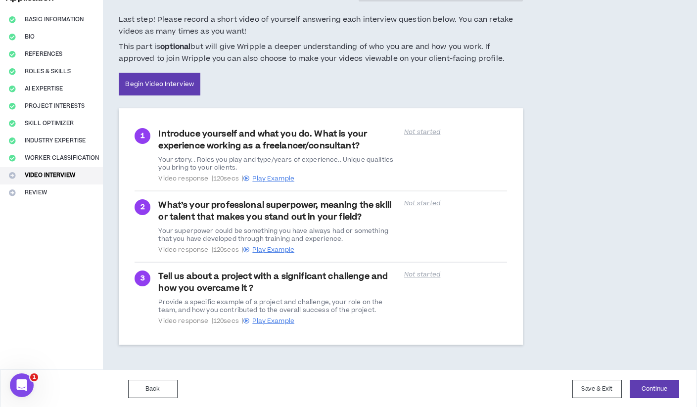
scroll to position [74, 0]
click at [648, 389] on button "Continue" at bounding box center [654, 390] width 49 height 18
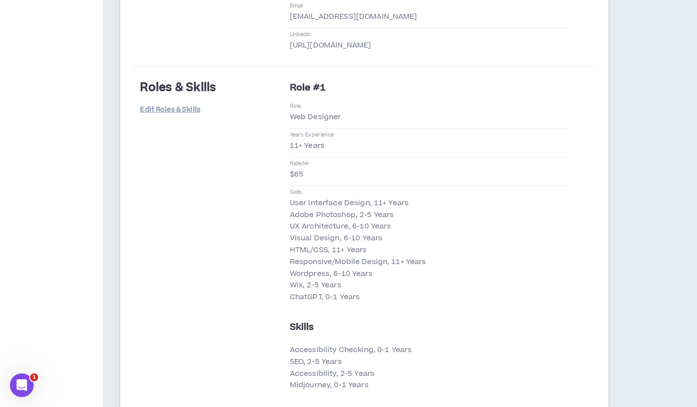
scroll to position [1039, 0]
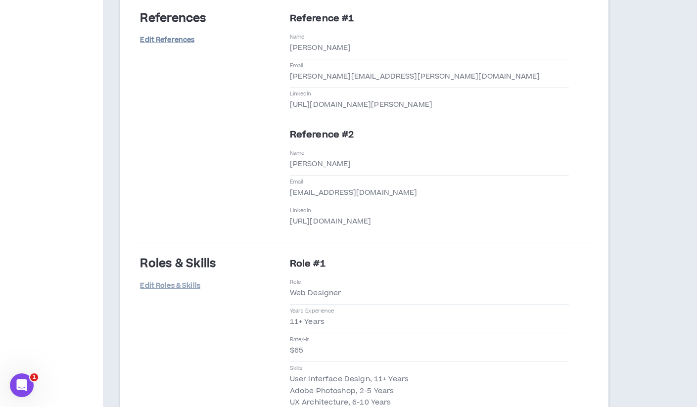
click at [176, 37] on link "Edit References" at bounding box center [167, 40] width 54 height 17
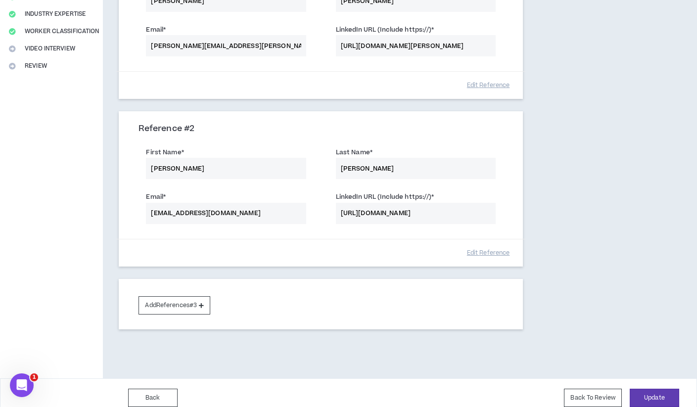
scroll to position [202, 0]
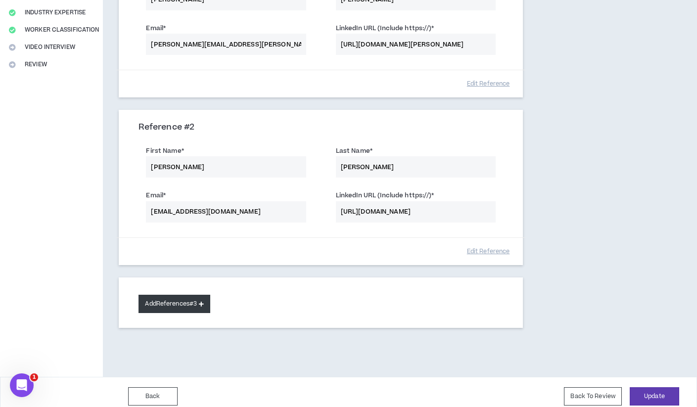
click at [200, 300] on button "Add References #3" at bounding box center [175, 304] width 72 height 18
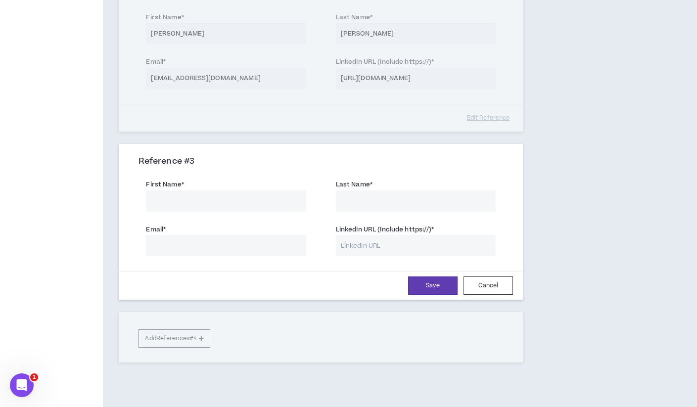
scroll to position [339, 0]
click at [300, 196] on input "St" at bounding box center [226, 198] width 160 height 21
click at [296, 195] on input "St" at bounding box center [226, 198] width 160 height 21
click at [220, 195] on input "St" at bounding box center [226, 198] width 160 height 21
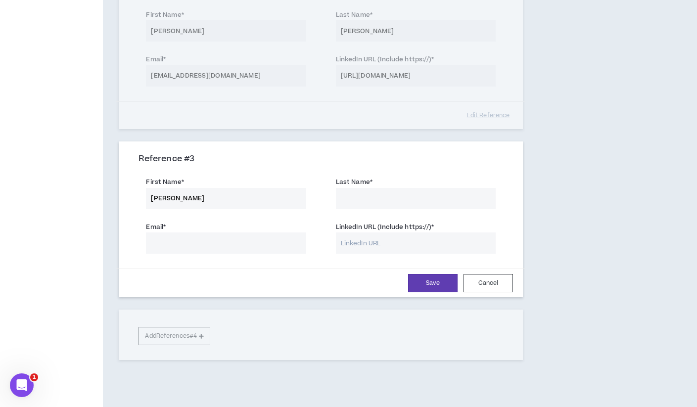
click at [196, 225] on div "Email *" at bounding box center [226, 238] width 160 height 32
click at [200, 197] on input "Stephanie" at bounding box center [226, 198] width 160 height 21
type input "Stephanie"
type input "Fiorella"
click at [298, 240] on input "Email *" at bounding box center [226, 243] width 160 height 21
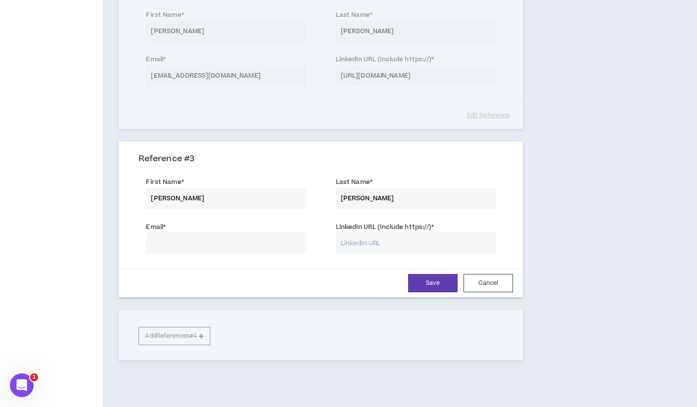
click at [241, 241] on input "Email *" at bounding box center [226, 243] width 160 height 21
paste input "stephaniefiorella@gmail.com"
type input "stephaniefiorella@gmail.com"
click at [382, 240] on input "LinkedIn URL (Include https://) *" at bounding box center [416, 243] width 160 height 21
click at [193, 195] on input "Stephanie" at bounding box center [226, 198] width 160 height 21
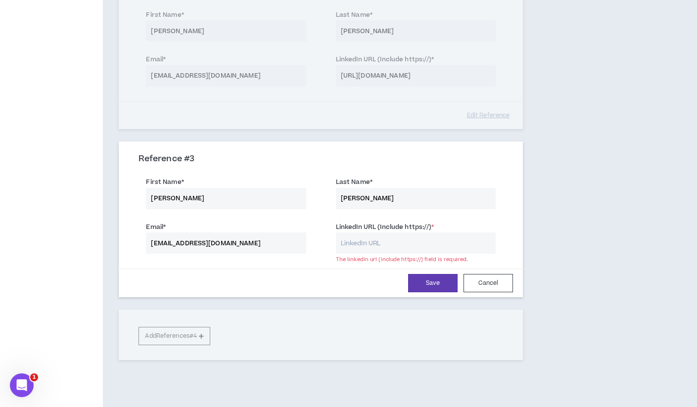
click at [193, 195] on input "Stephanie" at bounding box center [226, 198] width 160 height 21
type input "Tamika"
click at [368, 198] on input "Fiorella" at bounding box center [416, 198] width 160 height 21
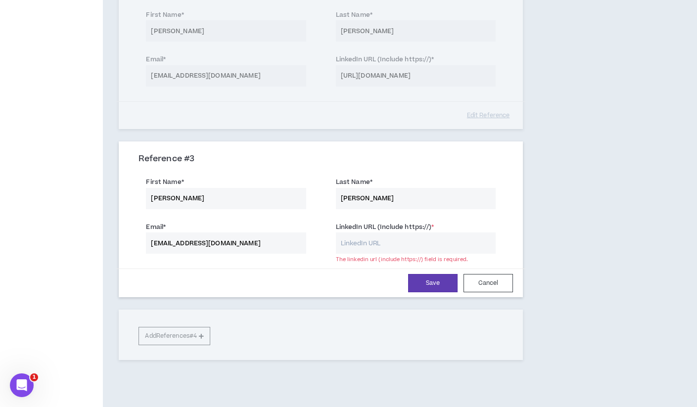
click at [368, 198] on input "Fiorella" at bounding box center [416, 198] width 160 height 21
type input "Turner"
click at [261, 242] on input "stephaniefiorella@gmail.com" at bounding box center [226, 243] width 160 height 21
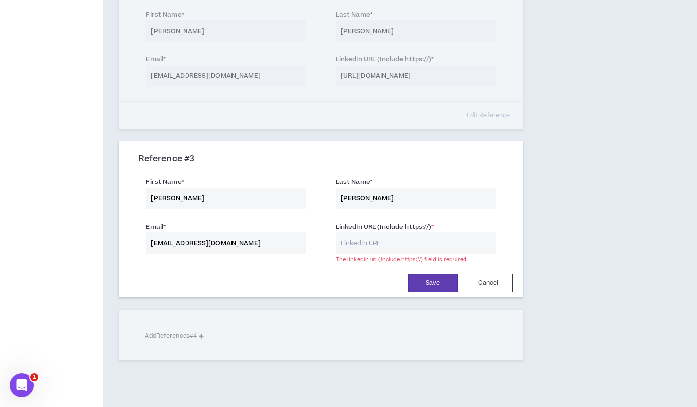
paste input "ourgrandparentsmatter"
type input "ourgrandparentsmatter@gmail.com"
click at [391, 244] on input "LinkedIn URL (Include https://) *" at bounding box center [416, 243] width 160 height 21
paste input "https://www.linkedin.com/in/tamika-turner-43871216/"
type input "https://www.linkedin.com/in/tamika-turner-43871216/"
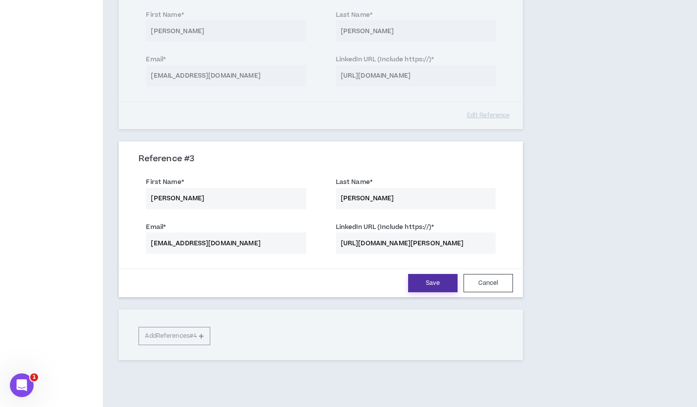
click at [421, 274] on button "Save" at bounding box center [432, 283] width 49 height 18
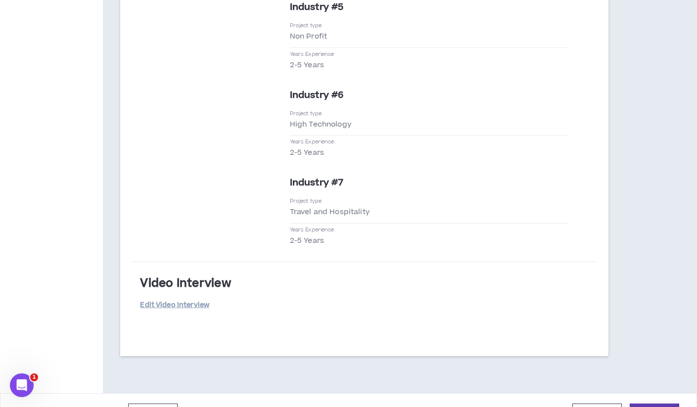
scroll to position [2253, 0]
click at [648, 399] on button "Submit" at bounding box center [654, 413] width 49 height 18
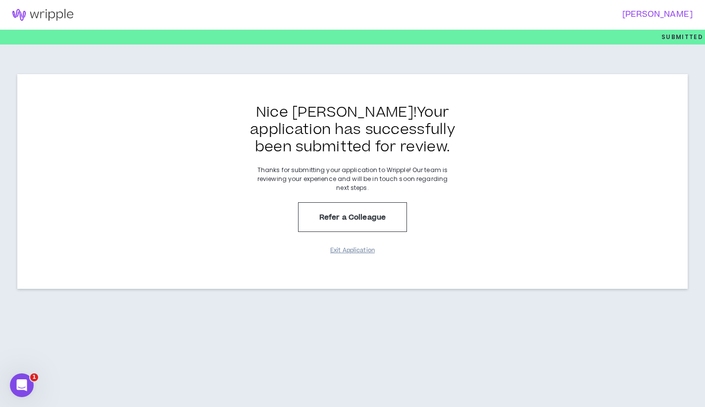
click at [348, 251] on button "Exit Application" at bounding box center [352, 250] width 49 height 17
